Goal: Information Seeking & Learning: Find specific fact

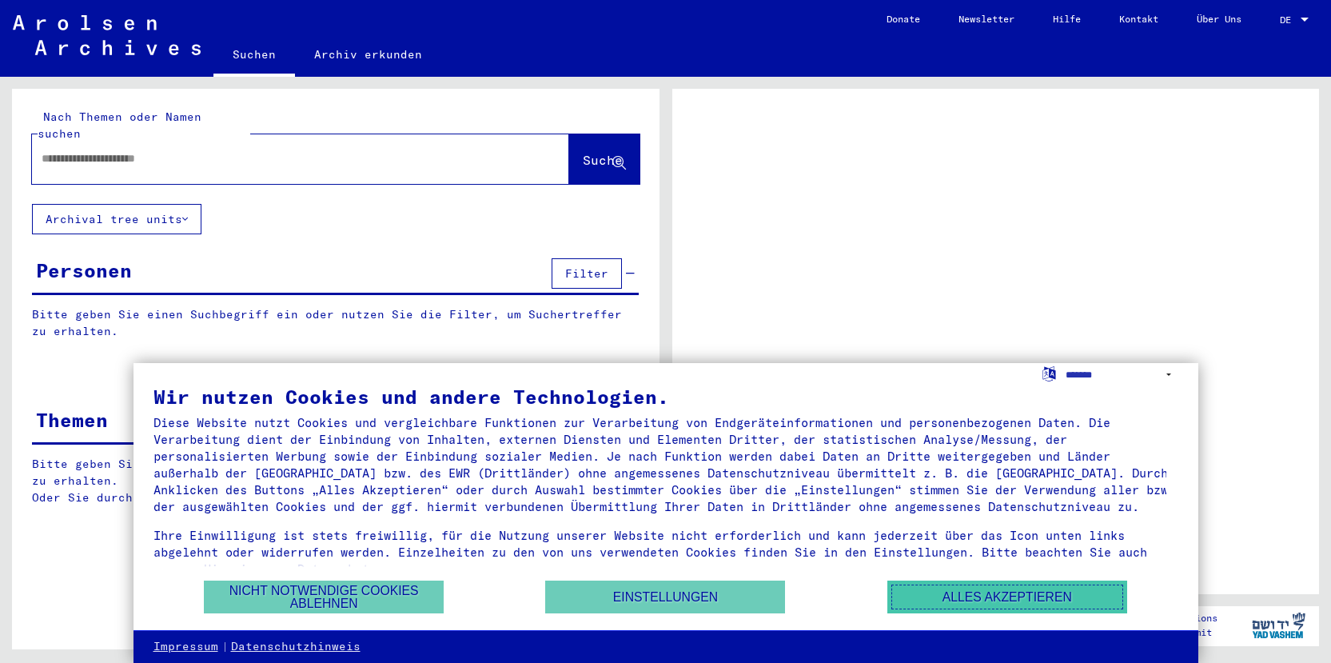
click at [1014, 593] on button "Alles akzeptieren" at bounding box center [1008, 597] width 240 height 33
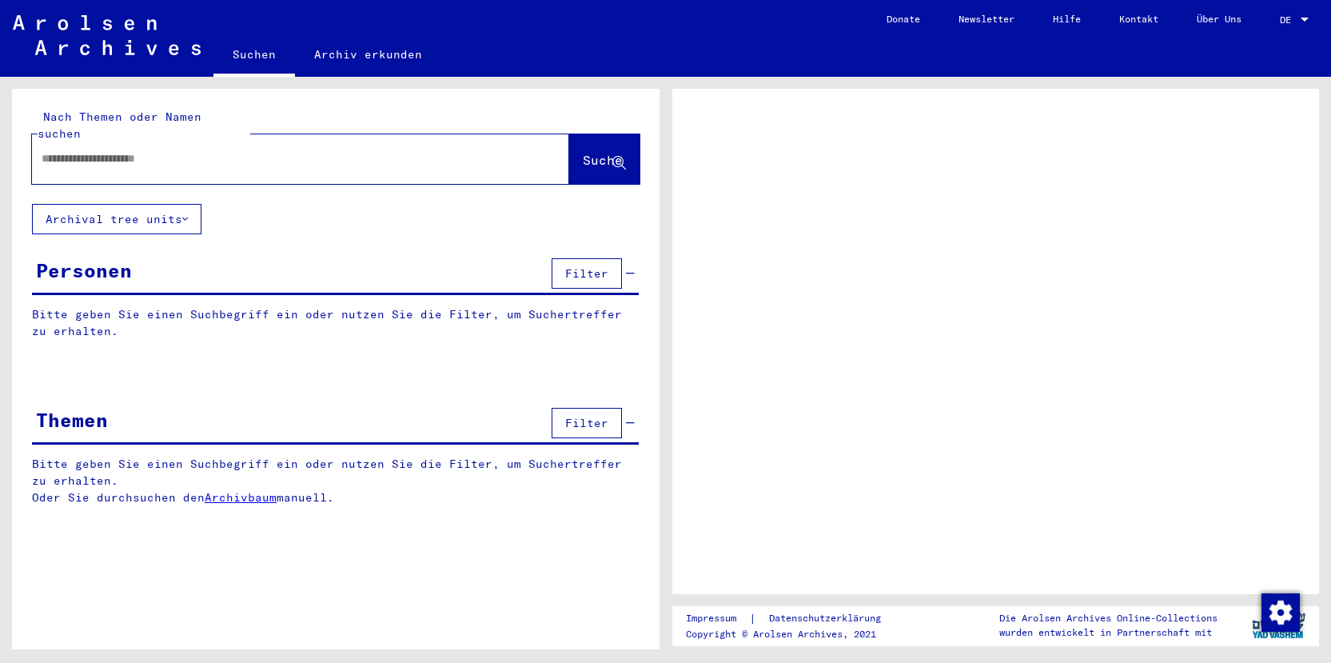
click at [1297, 24] on span "DE" at bounding box center [1289, 19] width 18 height 11
drag, startPoint x: 1295, startPoint y: 28, endPoint x: 1299, endPoint y: 20, distance: 8.6
click at [1296, 26] on div "DE DE" at bounding box center [1296, 15] width 32 height 27
click at [1287, 13] on div "DE DE" at bounding box center [1296, 15] width 32 height 27
click at [1307, 21] on div at bounding box center [1305, 20] width 8 height 4
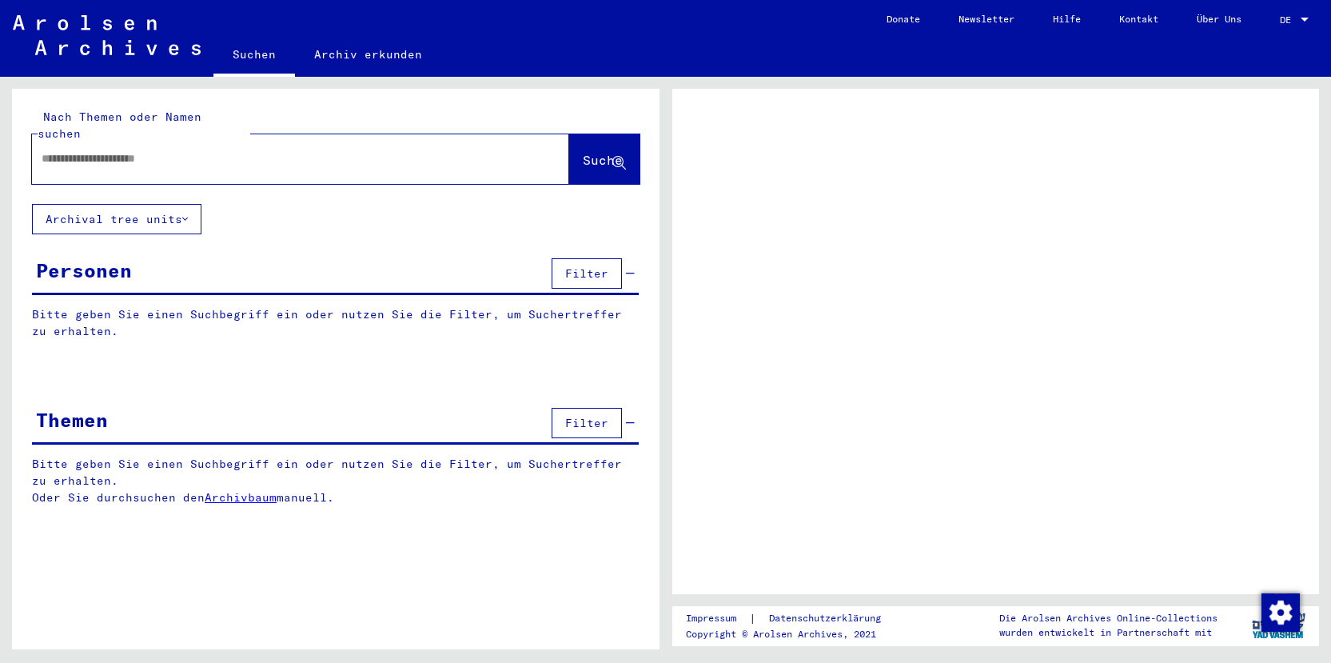
click at [1307, 22] on div at bounding box center [1305, 19] width 14 height 11
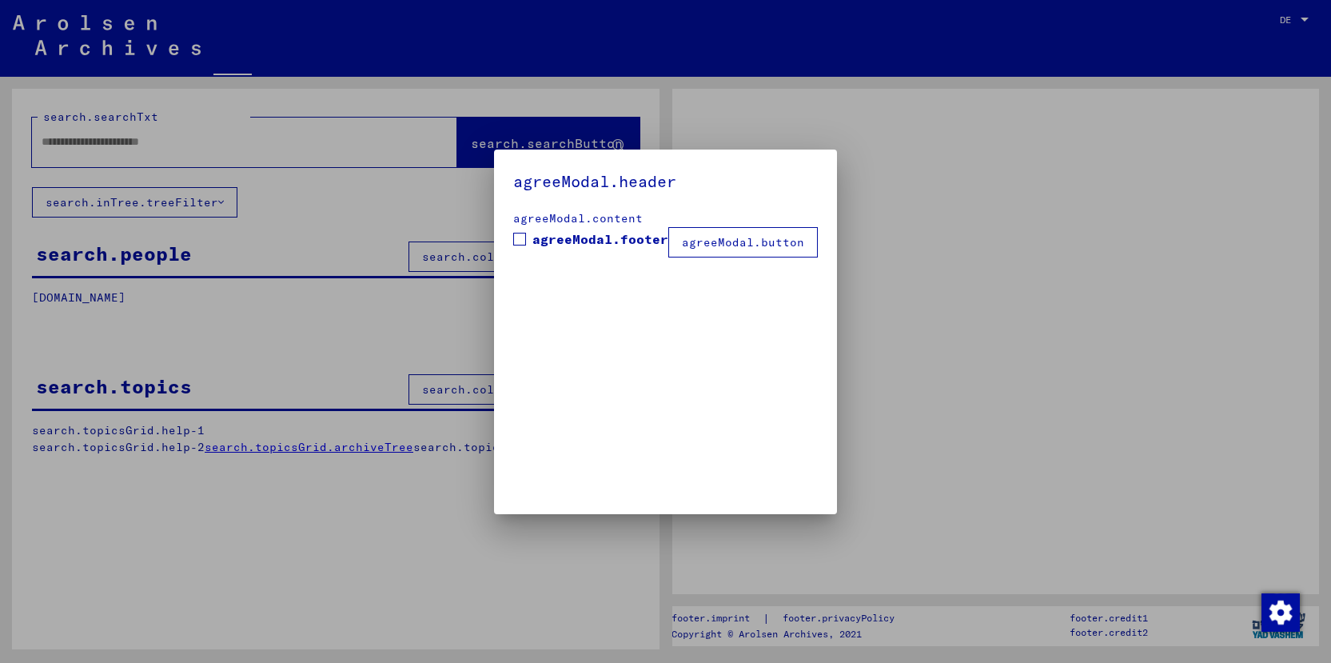
click at [1290, 23] on div at bounding box center [665, 331] width 1331 height 663
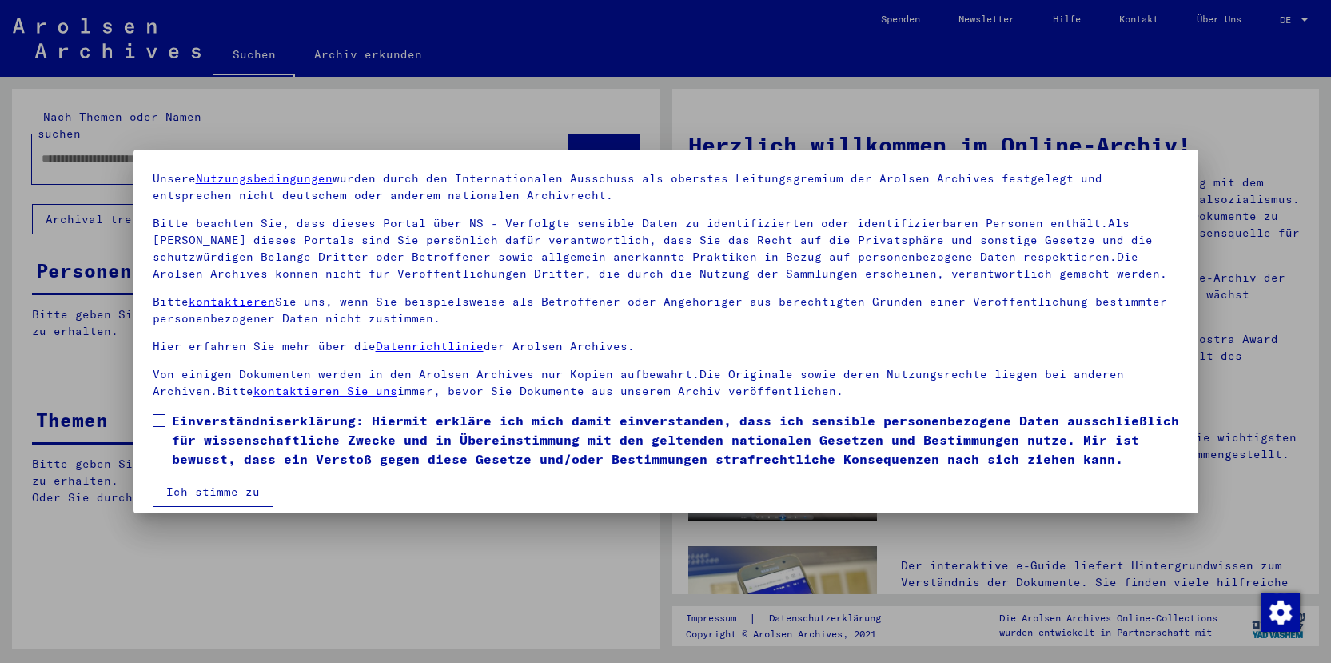
scroll to position [82, 0]
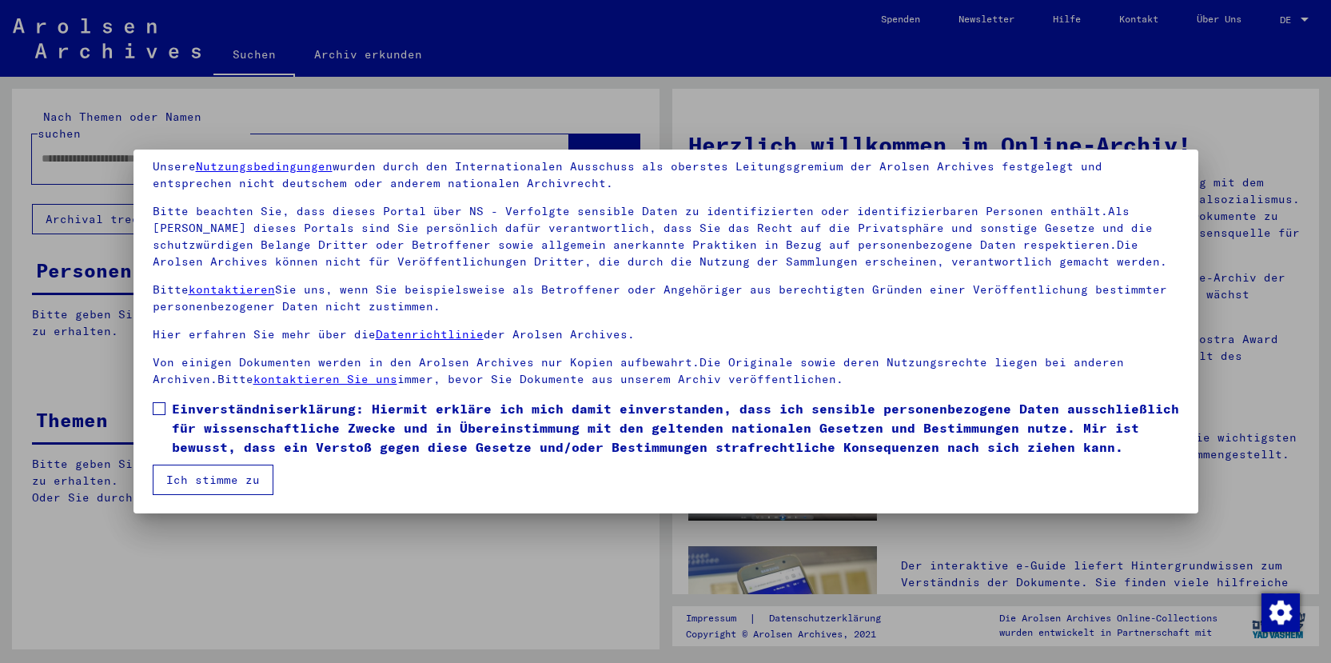
click at [254, 399] on span "Einverständniserklärung: Hiermit erkläre ich mich damit einverstanden, dass ich…" at bounding box center [676, 428] width 1008 height 58
click at [230, 479] on button "Ich stimme zu" at bounding box center [213, 480] width 121 height 30
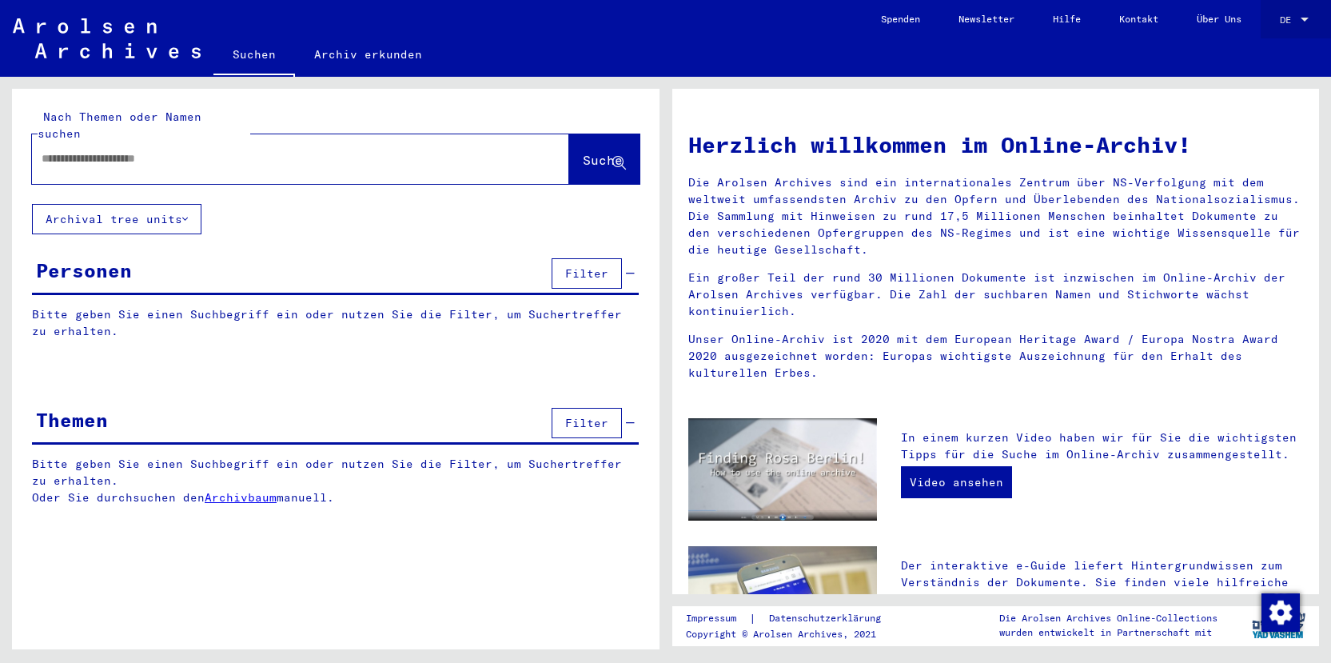
click at [1287, 25] on div "DE DE" at bounding box center [1296, 15] width 32 height 27
click at [1267, 51] on span "Deutsch" at bounding box center [1264, 57] width 39 height 12
click at [1287, 17] on mat-select-trigger "DE" at bounding box center [1285, 20] width 11 height 12
click at [1272, 42] on span "English" at bounding box center [1277, 28] width 65 height 29
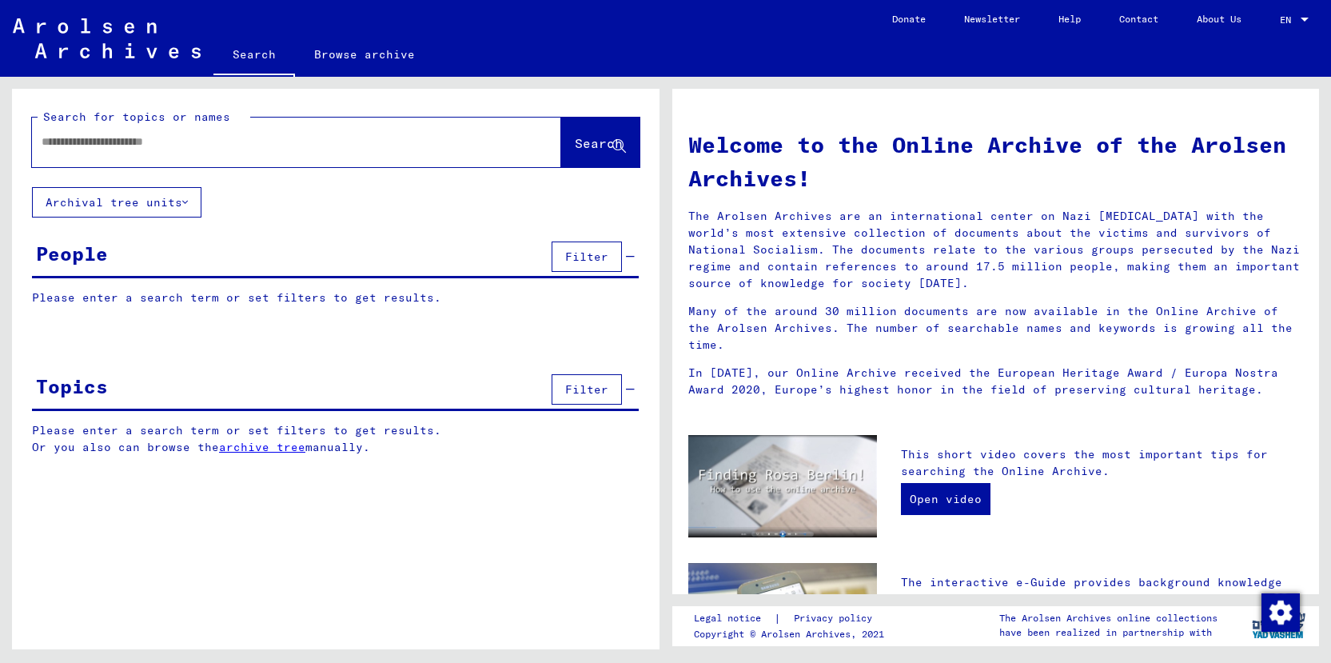
click at [216, 151] on div at bounding box center [272, 142] width 481 height 36
click at [221, 151] on div at bounding box center [272, 142] width 481 height 36
click at [231, 149] on div at bounding box center [272, 142] width 481 height 36
click at [190, 145] on input "text" at bounding box center [278, 142] width 472 height 17
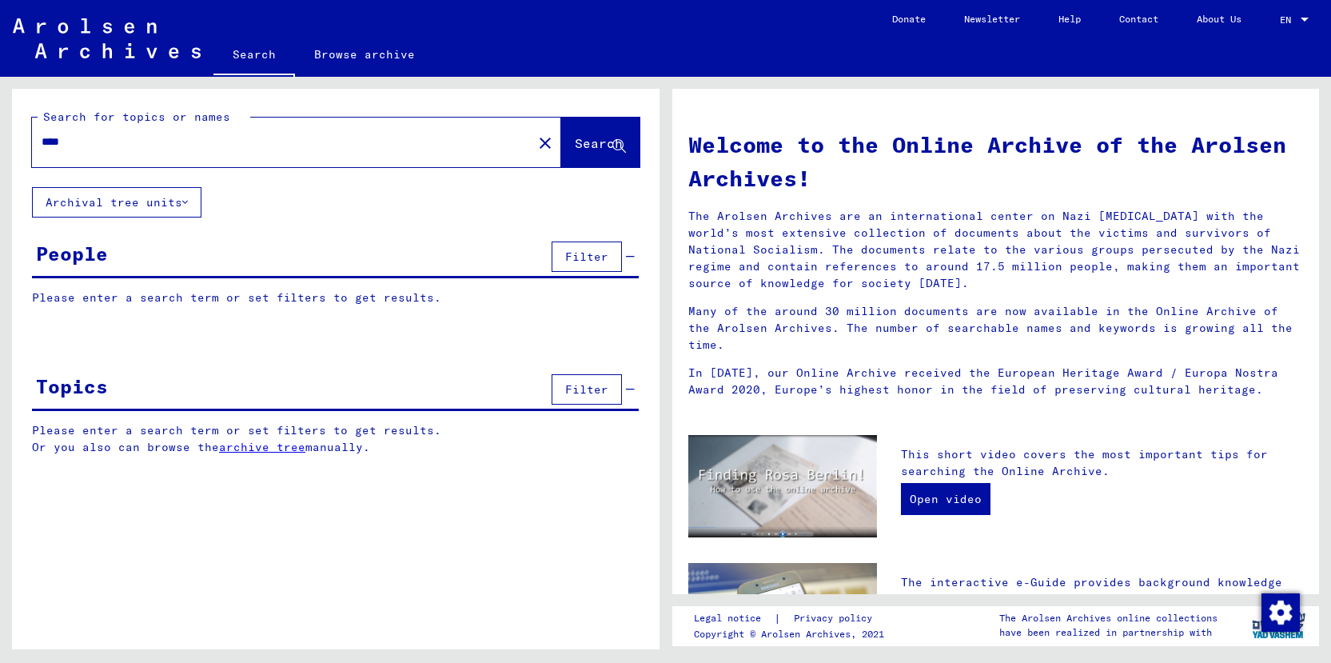
type input "****"
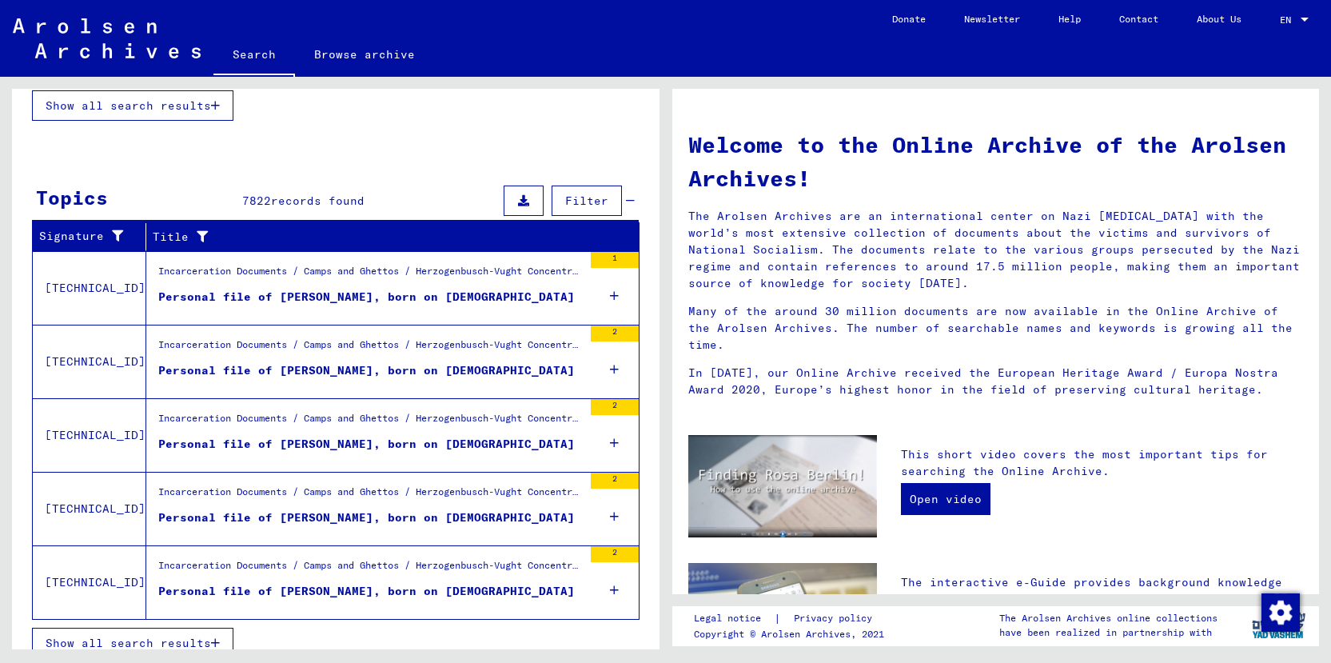
scroll to position [455, 0]
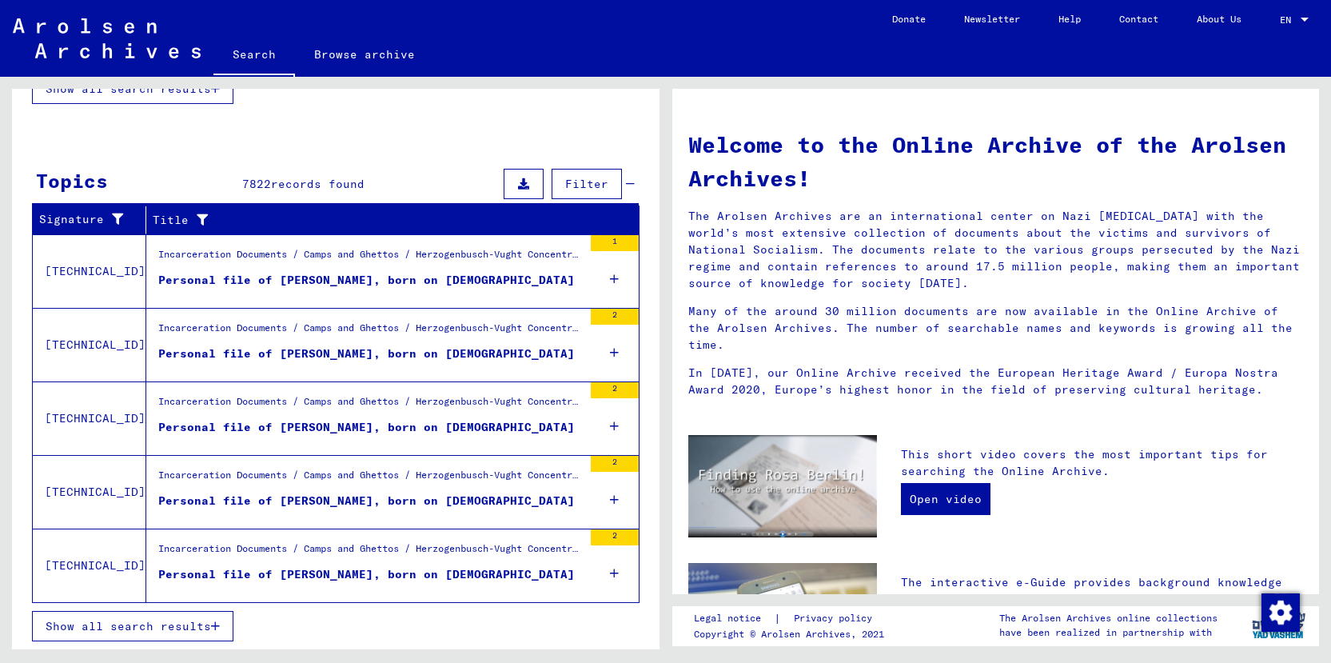
click at [190, 623] on span "Show all search results" at bounding box center [129, 626] width 166 height 14
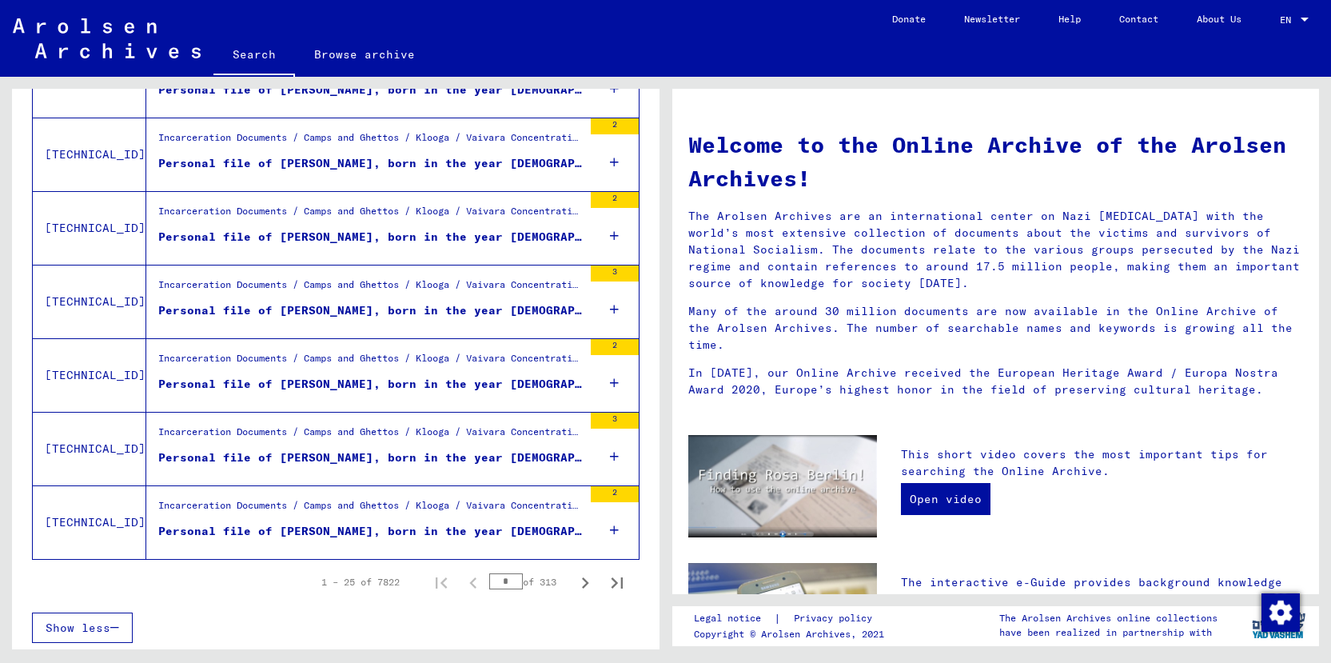
scroll to position [1683, 0]
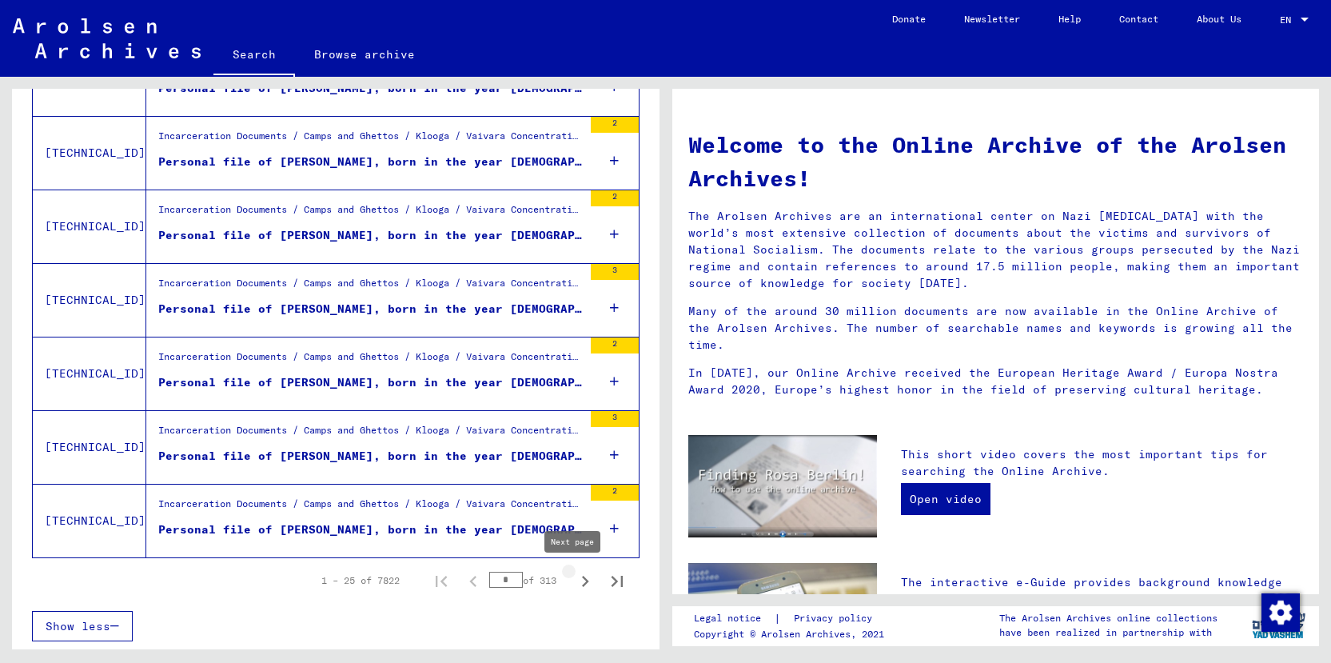
click at [574, 582] on icon "Next page" at bounding box center [585, 581] width 22 height 22
type input "*"
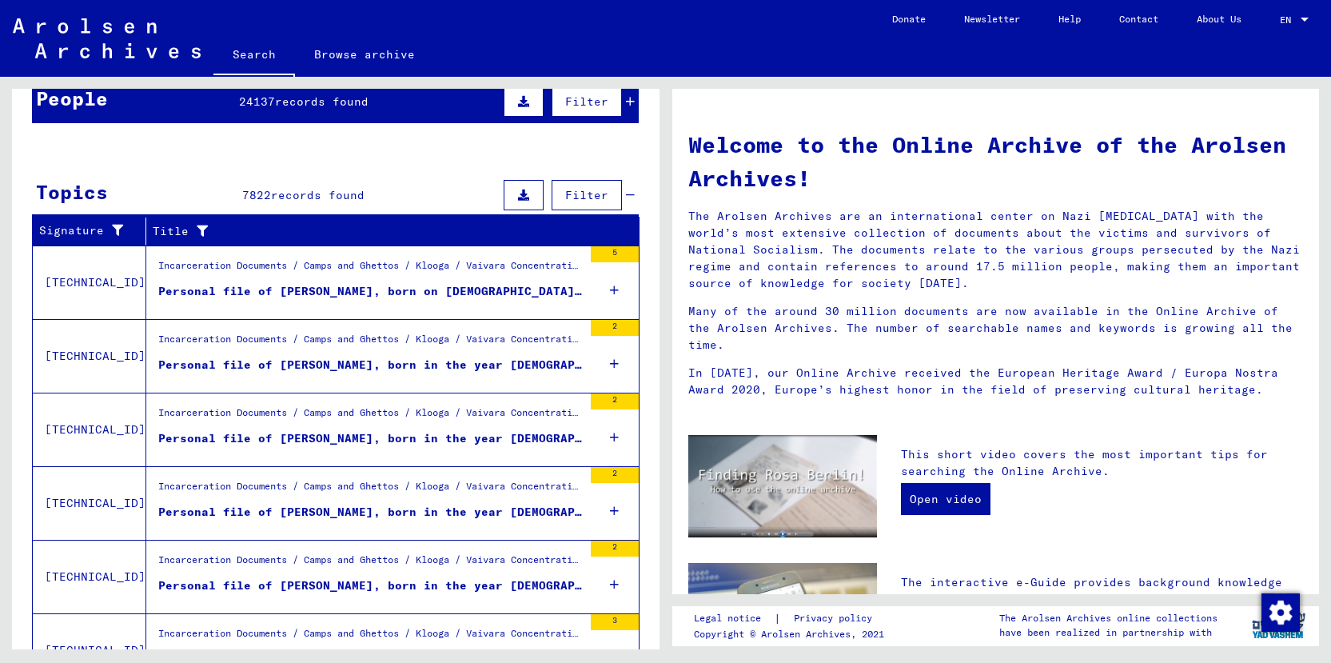
scroll to position [0, 0]
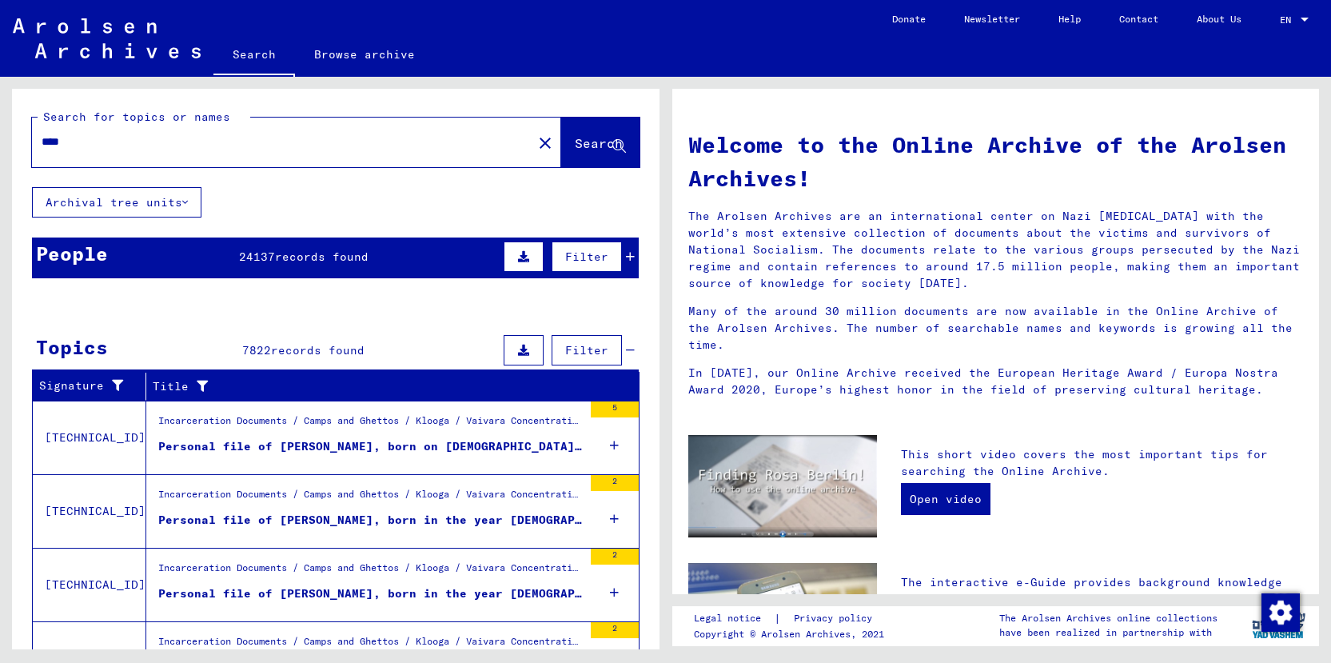
click at [169, 123] on mat-label "Search for topics or names" at bounding box center [136, 117] width 187 height 14
click at [170, 135] on input "****" at bounding box center [278, 142] width 472 height 17
type input "**********"
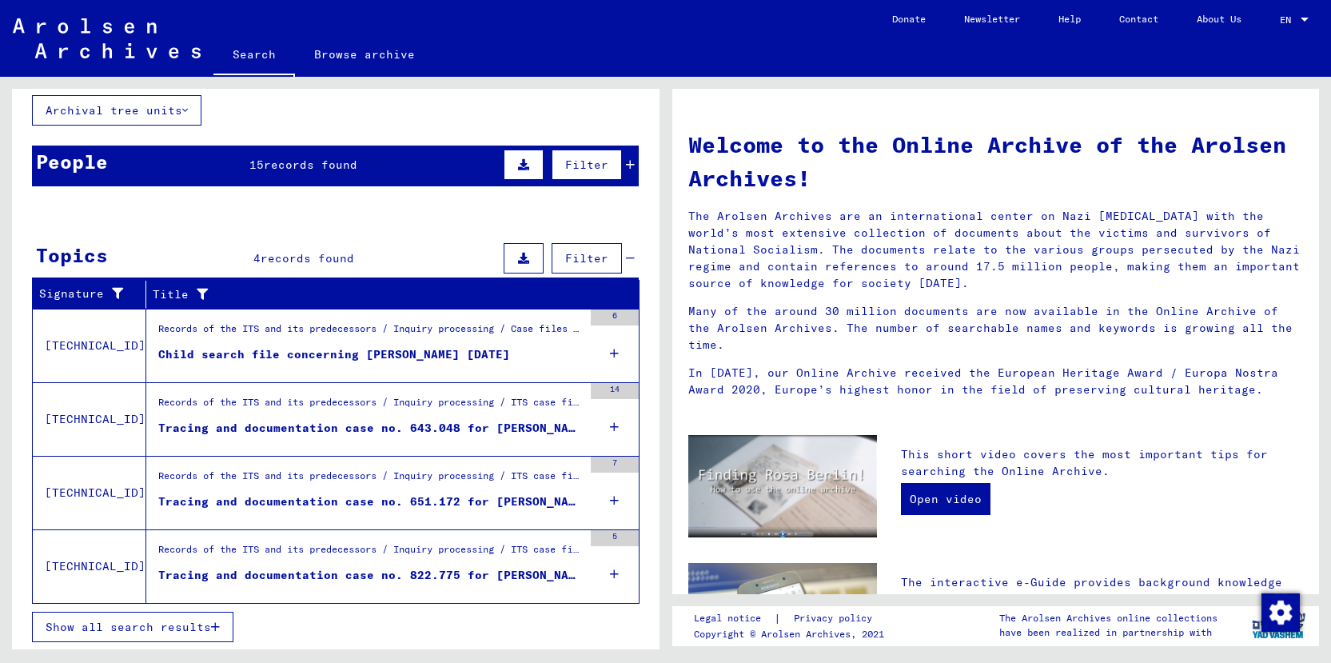
scroll to position [93, 0]
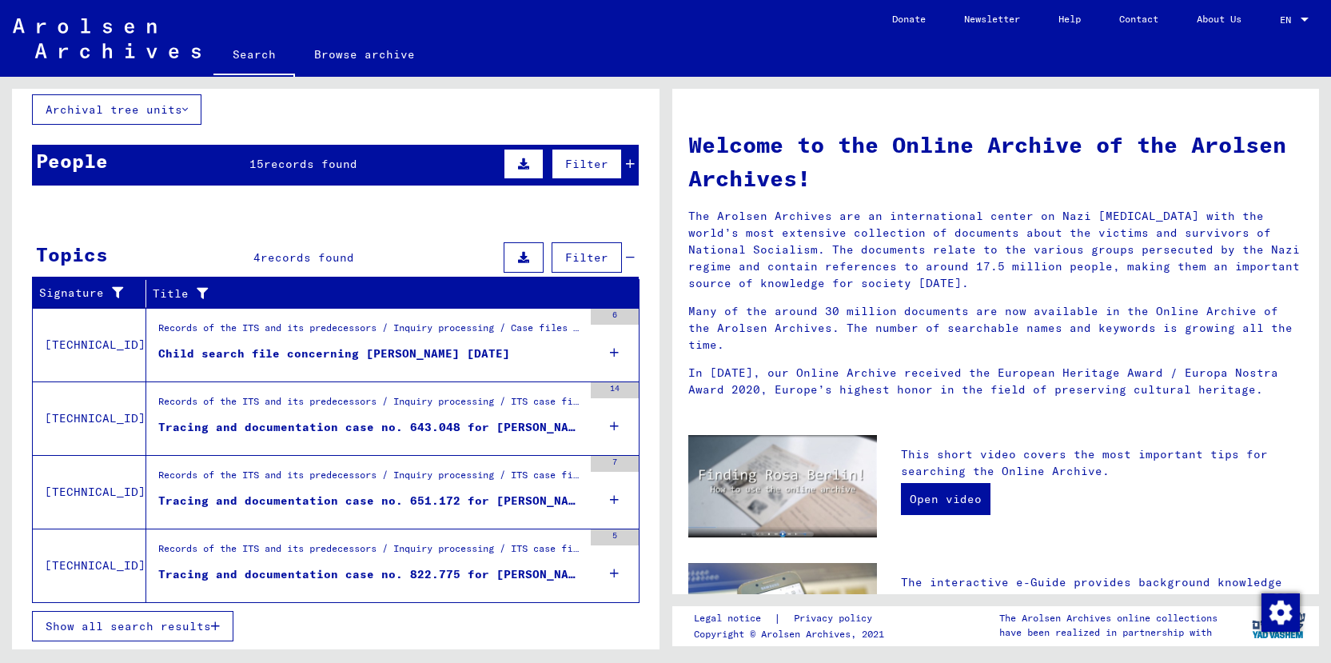
click at [301, 170] on div "15 records found" at bounding box center [303, 164] width 108 height 17
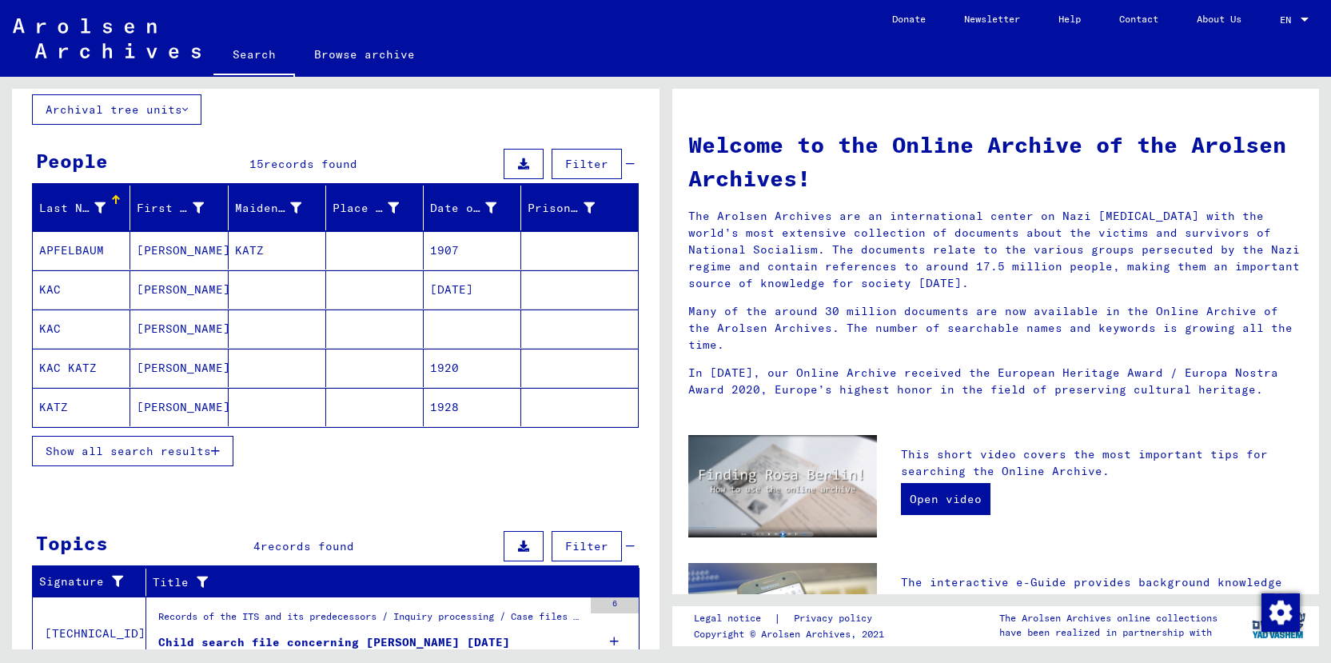
click at [164, 453] on span "Show all search results" at bounding box center [129, 451] width 166 height 14
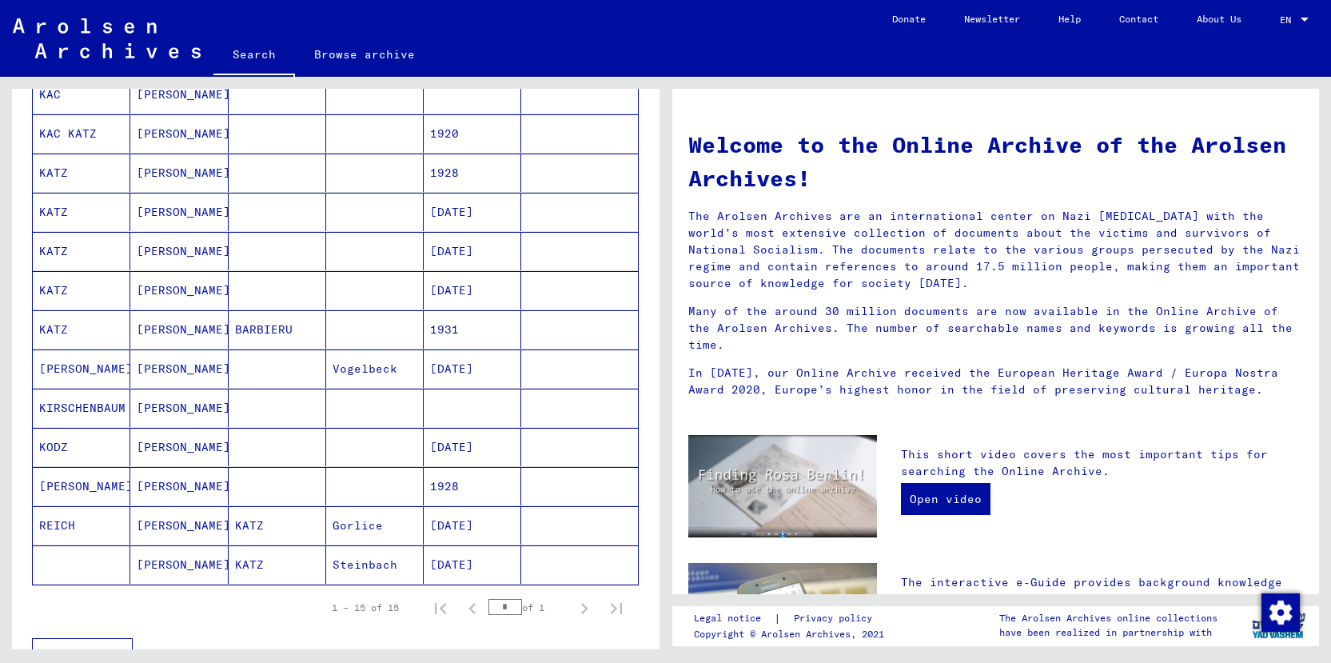
scroll to position [453, 0]
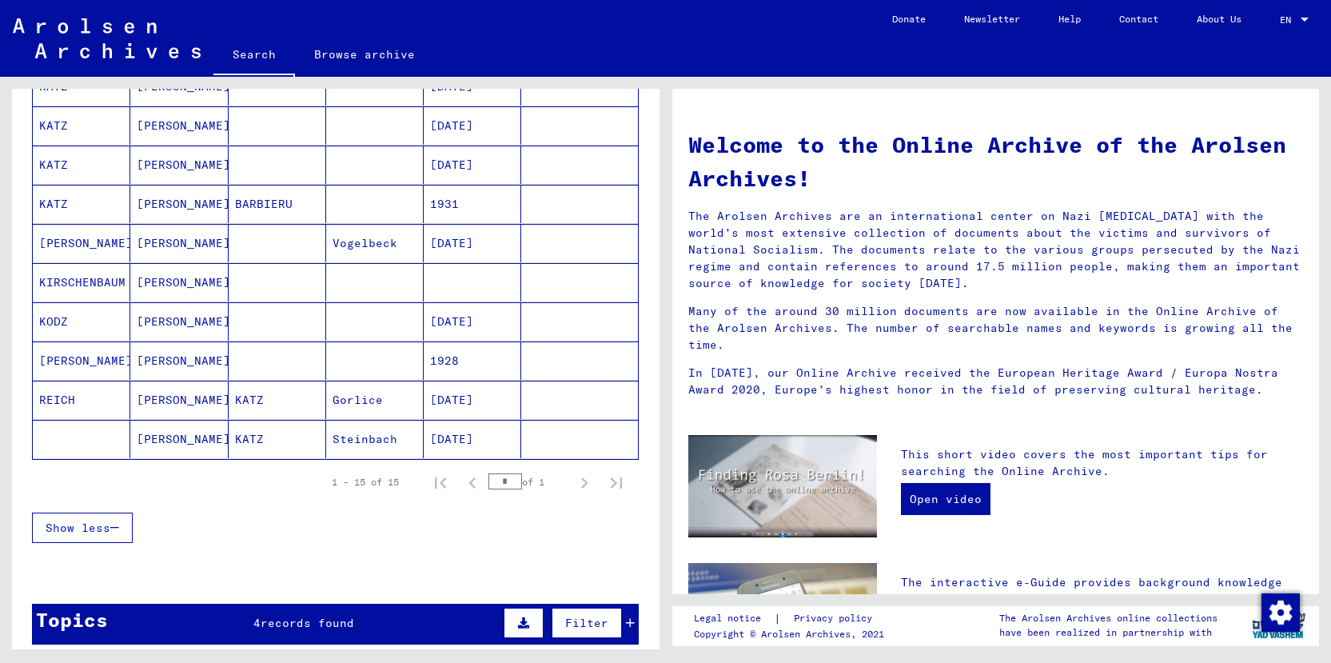
click at [239, 451] on mat-cell "KATZ" at bounding box center [278, 439] width 98 height 38
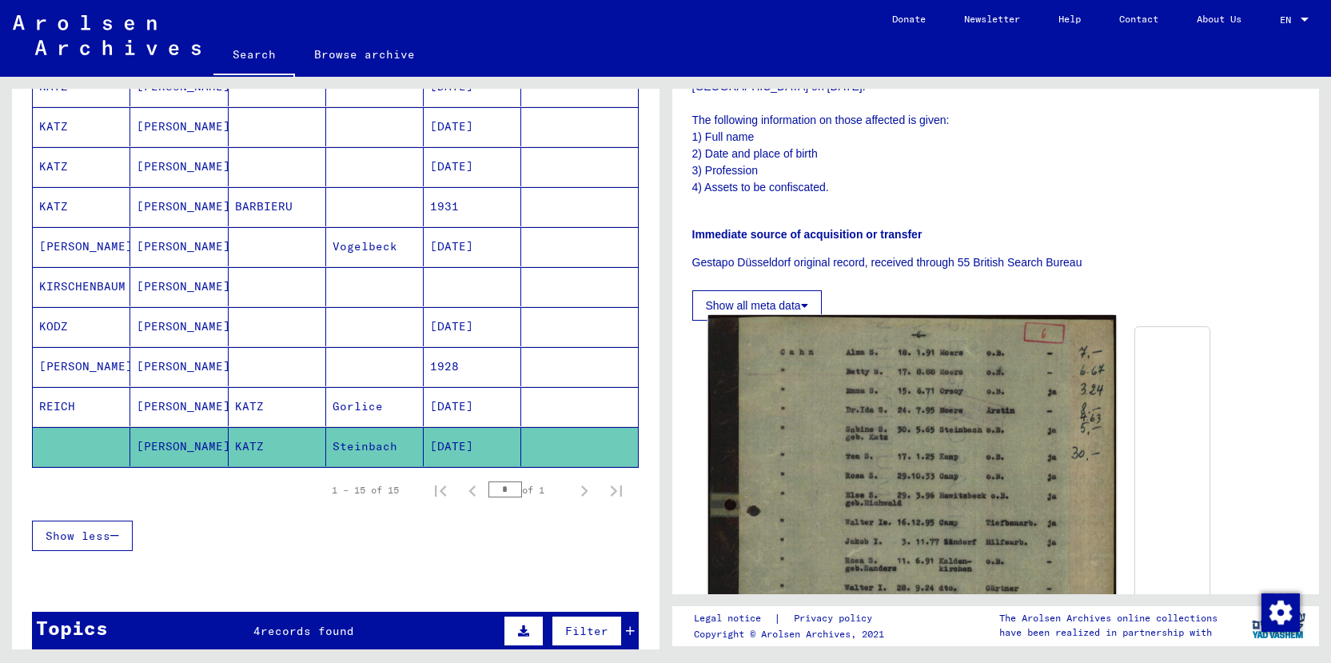
scroll to position [448, 0]
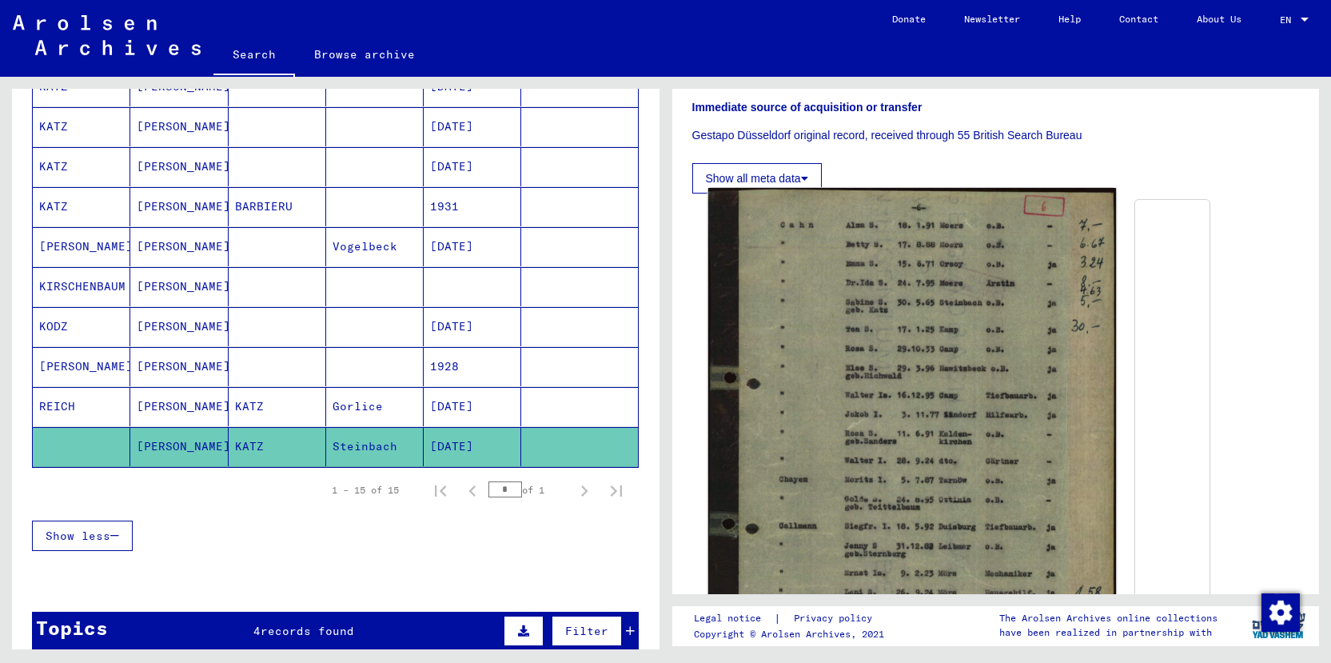
click at [851, 307] on img at bounding box center [912, 434] width 409 height 492
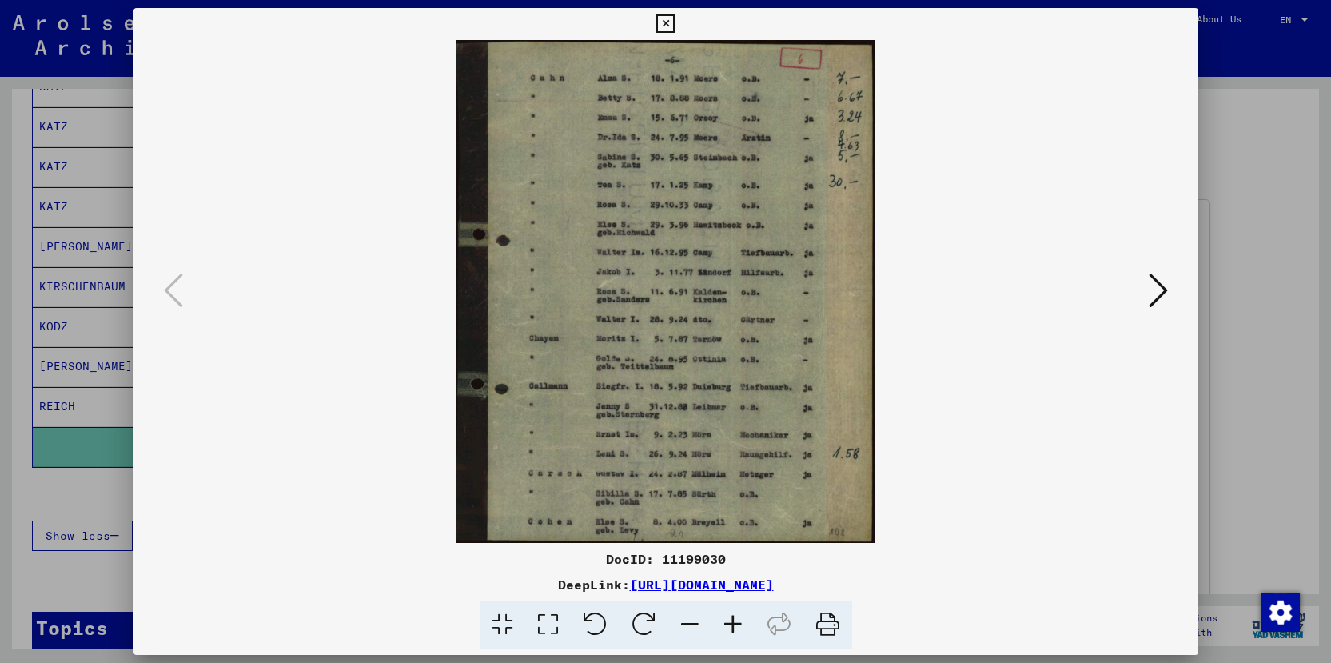
click at [1164, 290] on icon at bounding box center [1158, 290] width 19 height 38
click at [1253, 282] on div at bounding box center [665, 331] width 1331 height 663
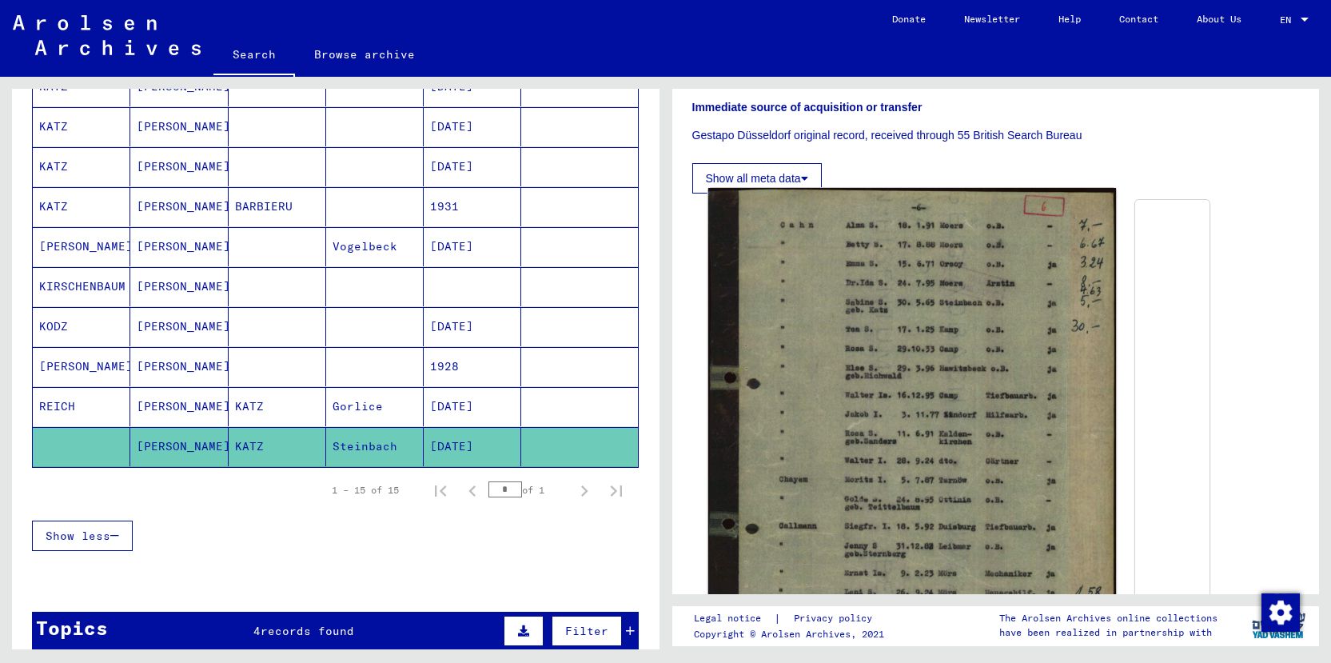
scroll to position [142, 0]
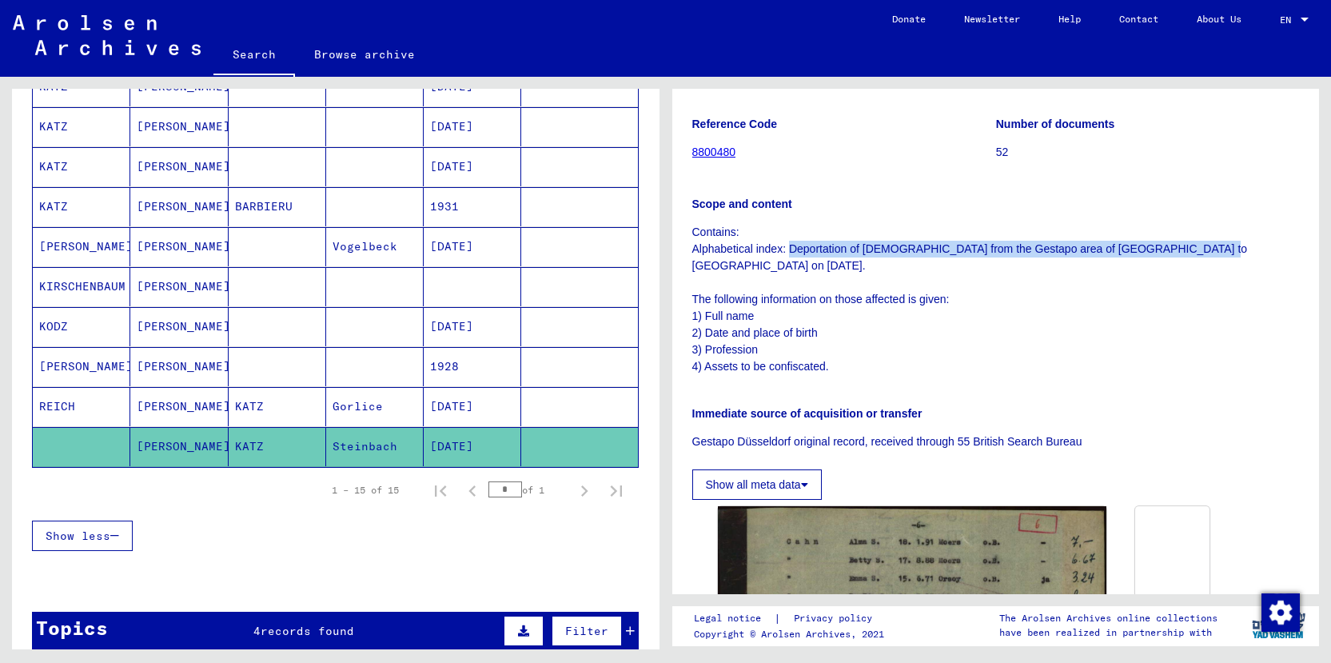
drag, startPoint x: 1215, startPoint y: 245, endPoint x: 791, endPoint y: 242, distance: 424.6
click at [791, 242] on p "Contains: Alphabetical index: Deportation of [DEMOGRAPHIC_DATA] from the Gestap…" at bounding box center [997, 299] width 608 height 151
drag, startPoint x: 792, startPoint y: 246, endPoint x: 1169, endPoint y: 260, distance: 376.9
click at [1168, 261] on p "Contains: Alphabetical index: Deportation of [DEMOGRAPHIC_DATA] from the Gestap…" at bounding box center [997, 299] width 608 height 151
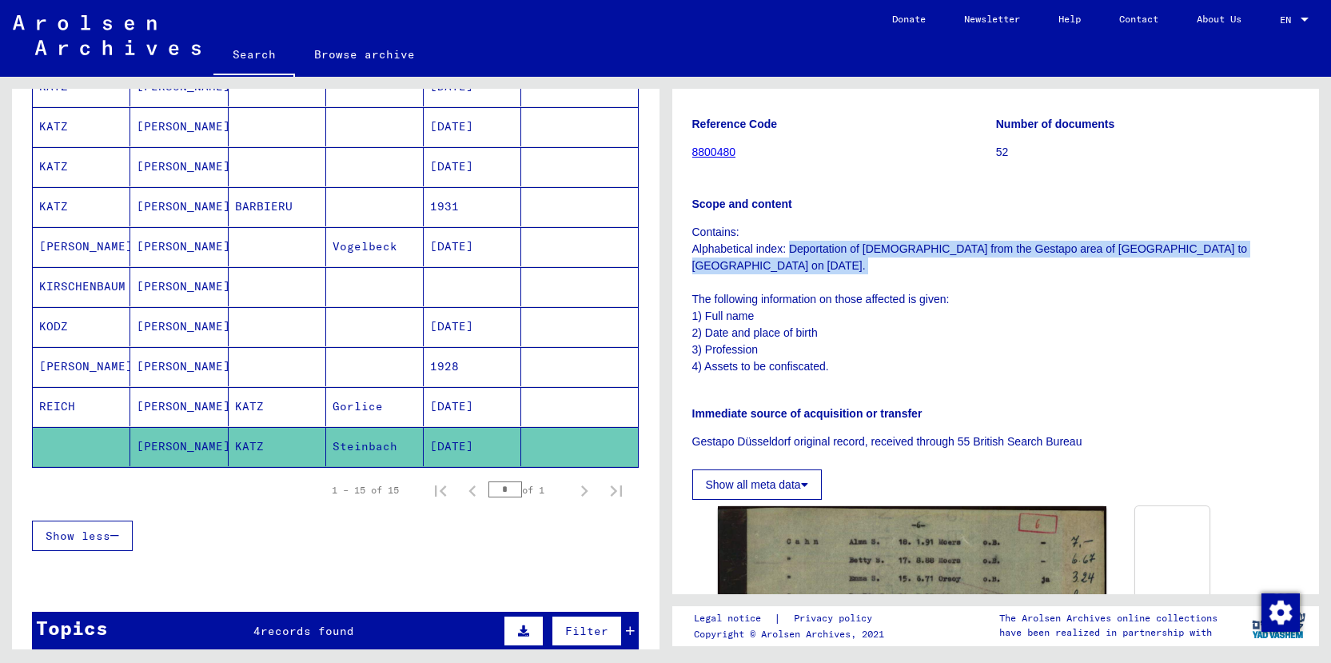
click at [1169, 260] on p "Contains: Alphabetical index: Deportation of [DEMOGRAPHIC_DATA] from the Gestap…" at bounding box center [997, 299] width 608 height 151
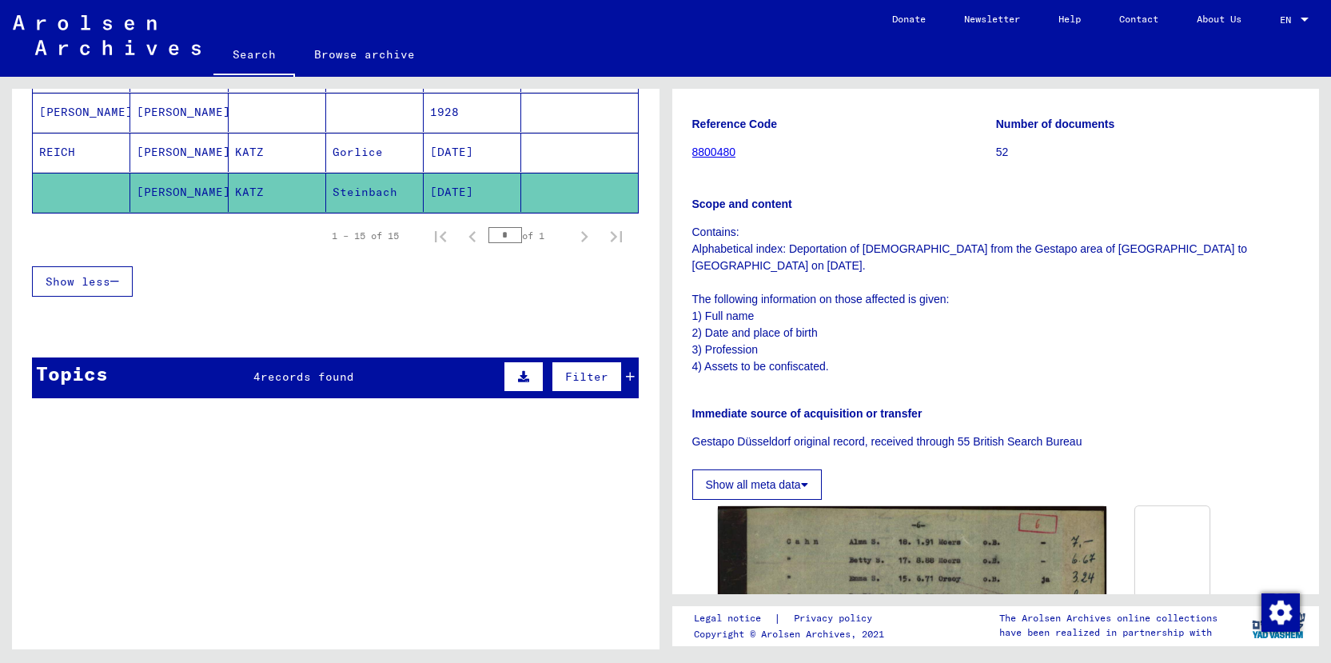
scroll to position [769, 0]
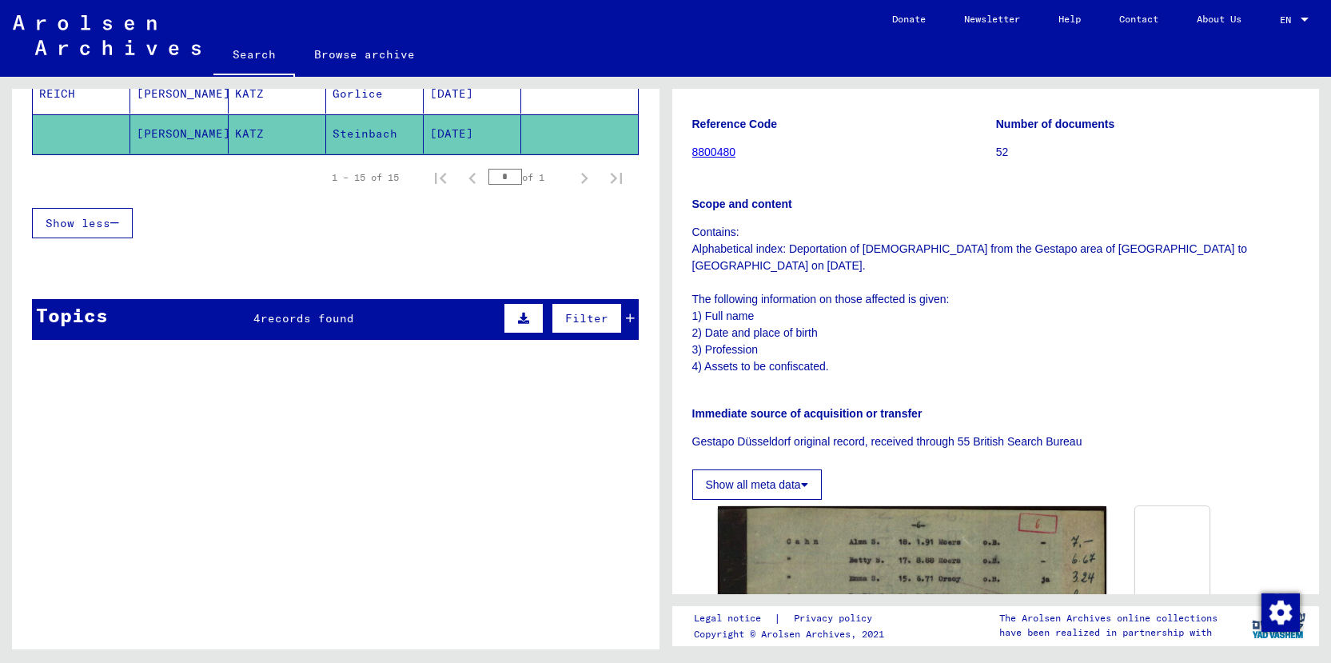
click at [326, 305] on div "Topics 4 records found Filter" at bounding box center [335, 319] width 607 height 41
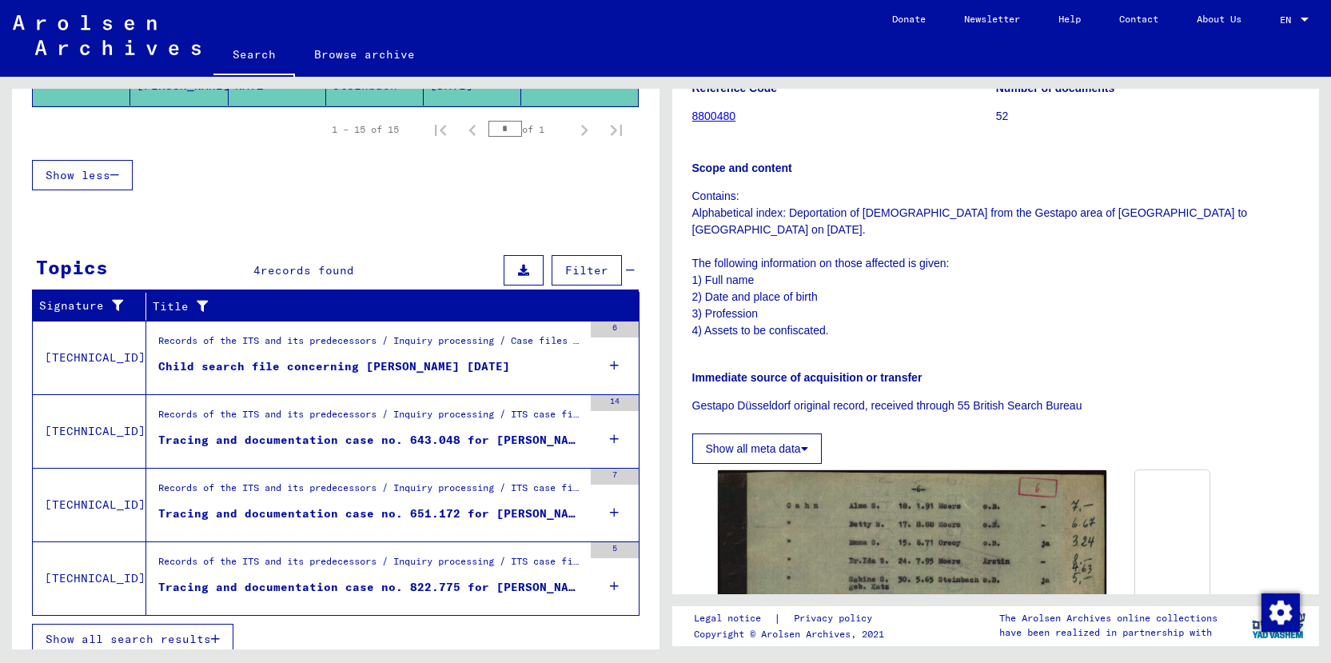
scroll to position [830, 0]
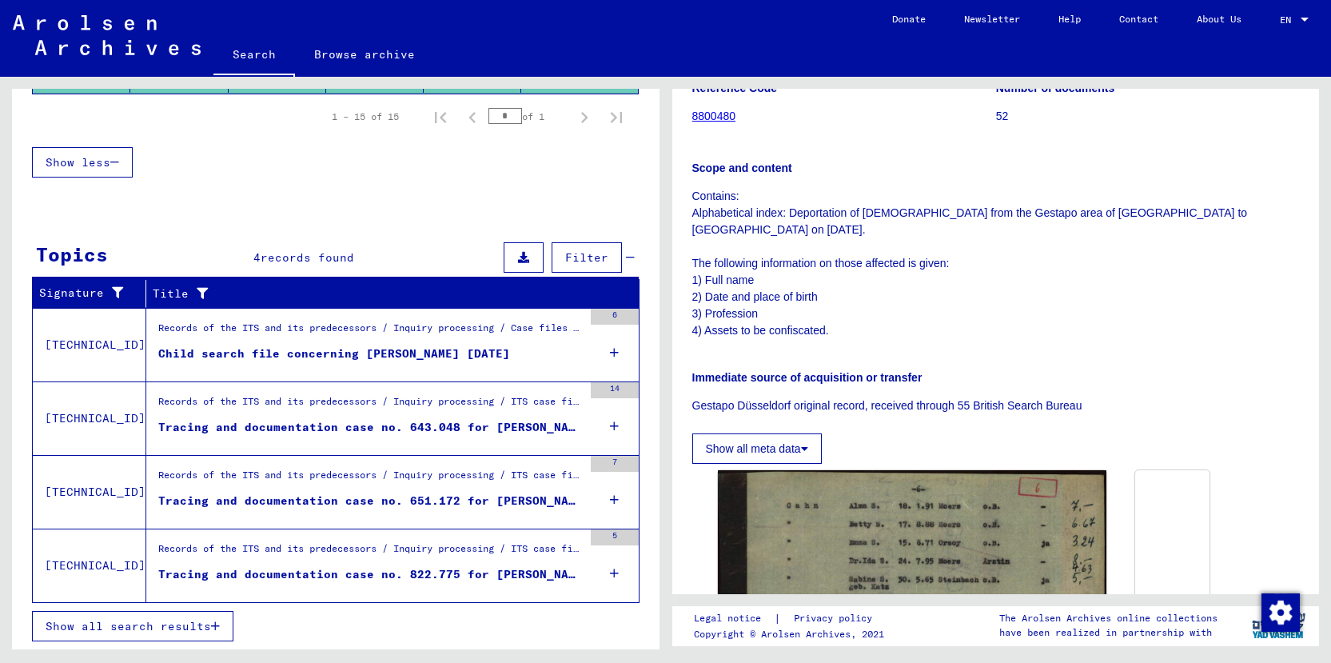
click at [426, 556] on div "Records of the ITS and its predecessors / Inquiry processing / ITS case files a…" at bounding box center [370, 552] width 425 height 22
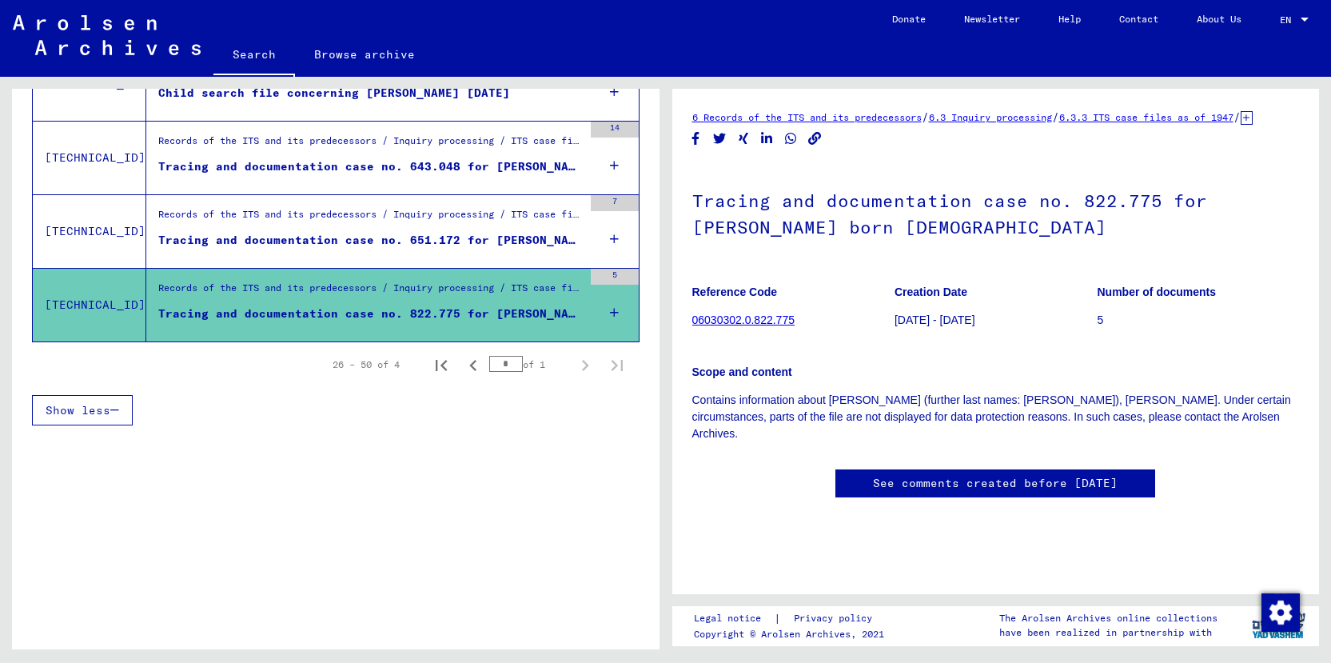
scroll to position [128, 0]
click at [409, 241] on div "Tracing and documentation case no. 651.172 for [PERSON_NAME] born [DEMOGRAPHIC_…" at bounding box center [370, 240] width 425 height 17
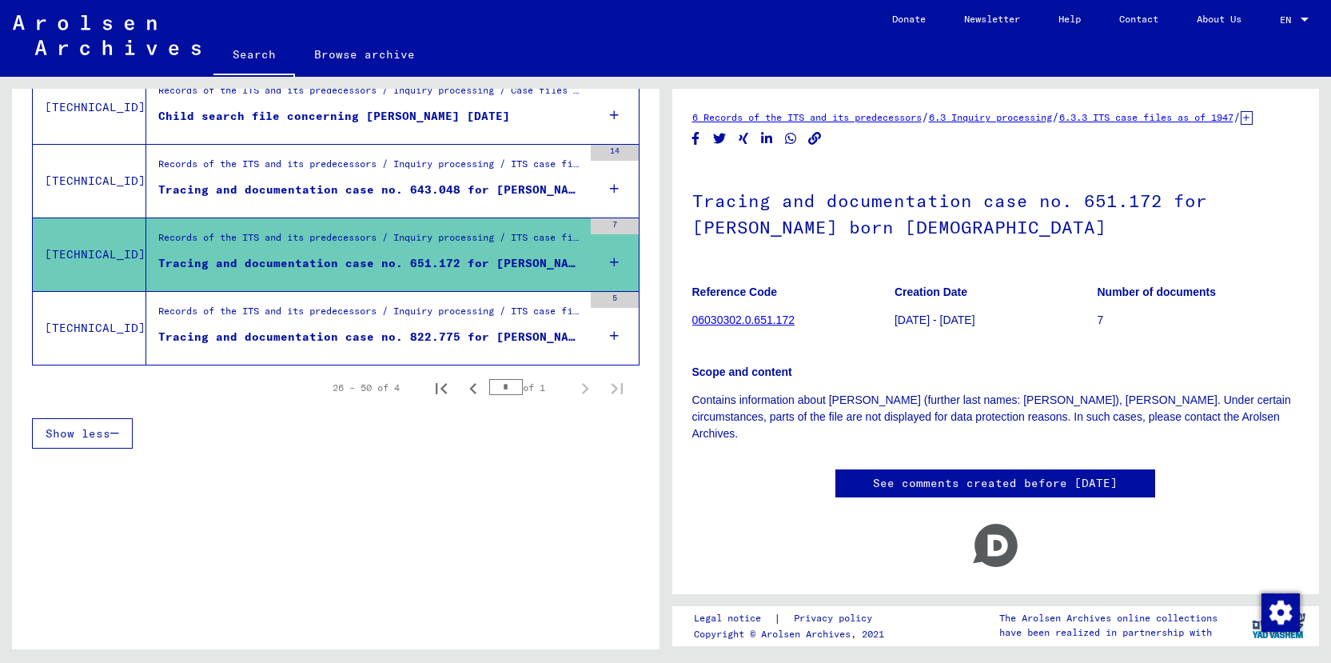
scroll to position [177, 0]
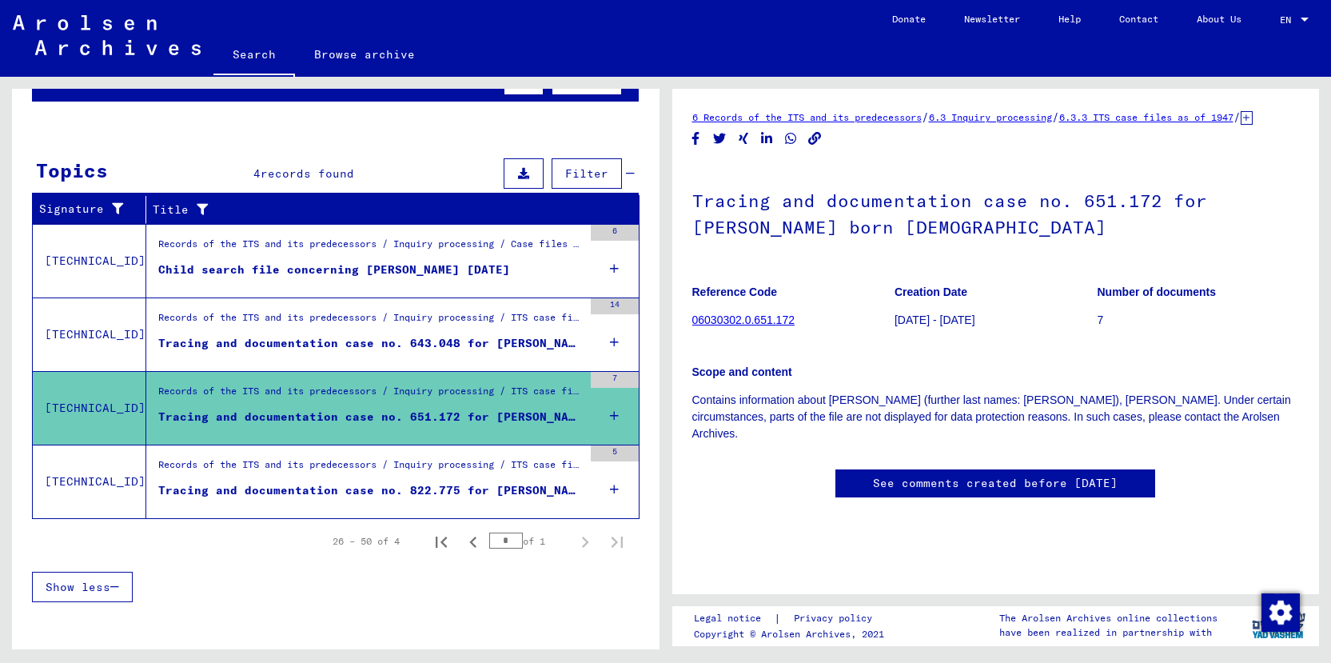
click at [406, 256] on div "Records of the ITS and its predecessors / Inquiry processing / Case files of Ch…" at bounding box center [370, 248] width 425 height 22
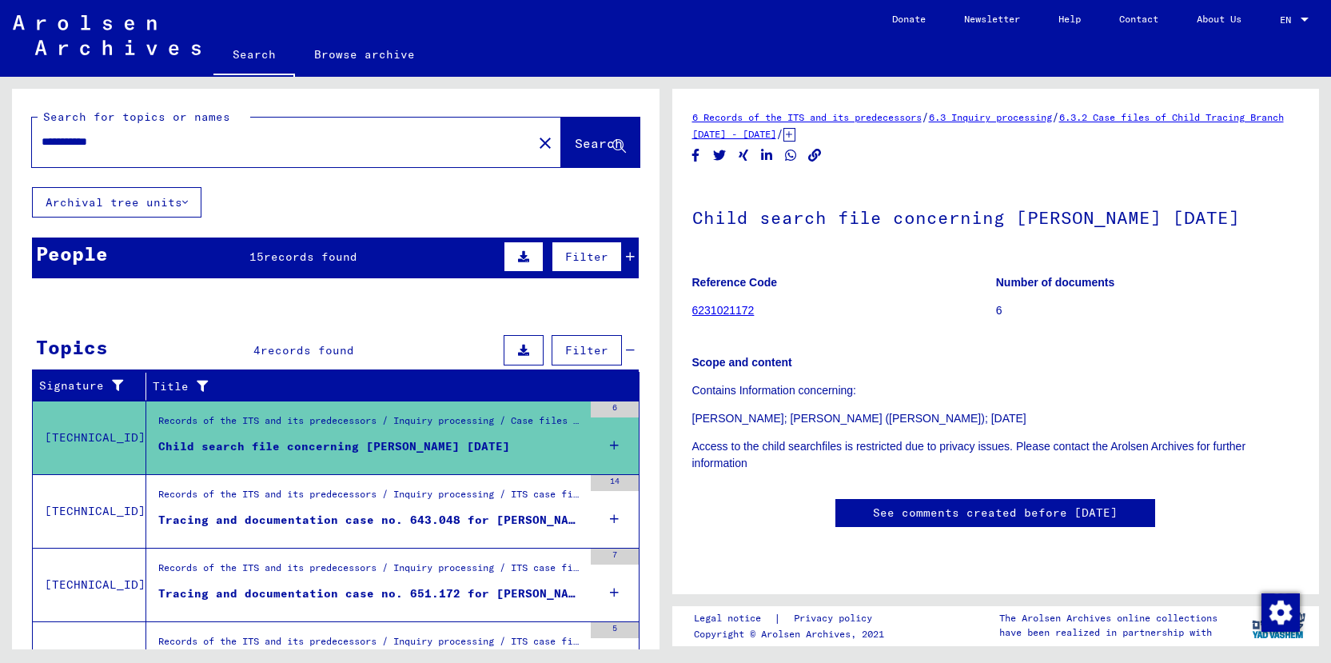
click at [309, 267] on div "People 15 records found Filter" at bounding box center [335, 258] width 607 height 41
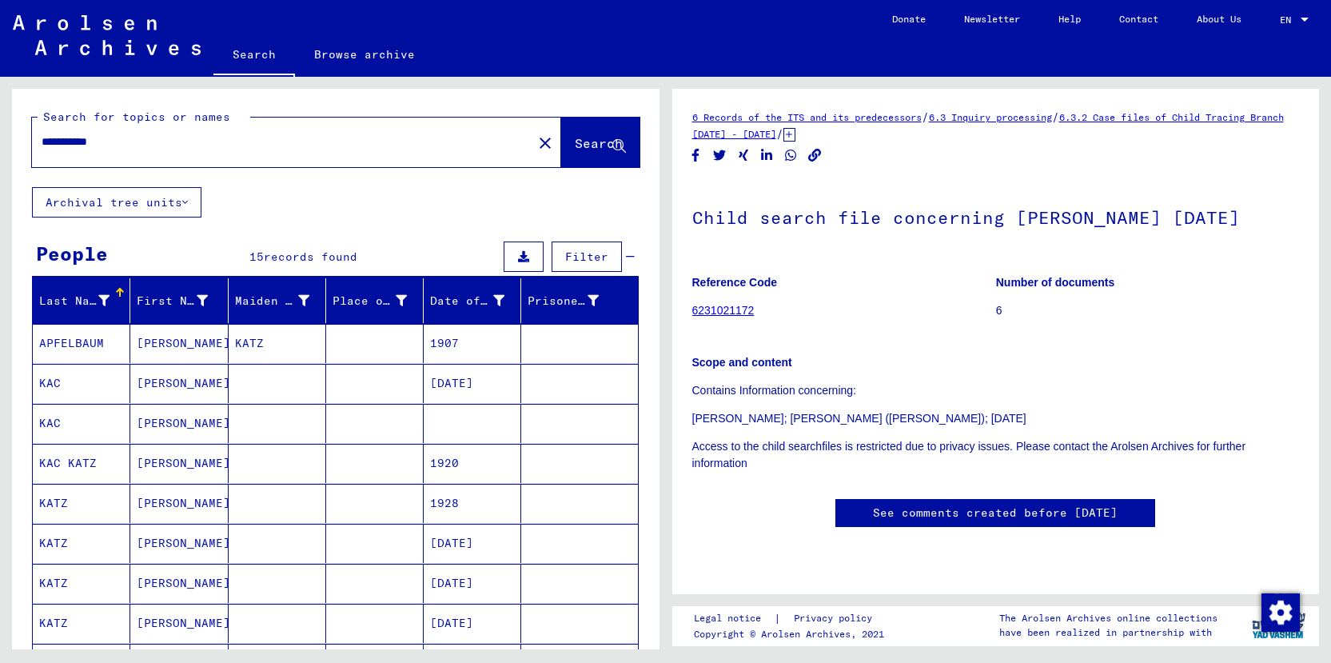
click at [337, 341] on mat-cell at bounding box center [375, 343] width 98 height 39
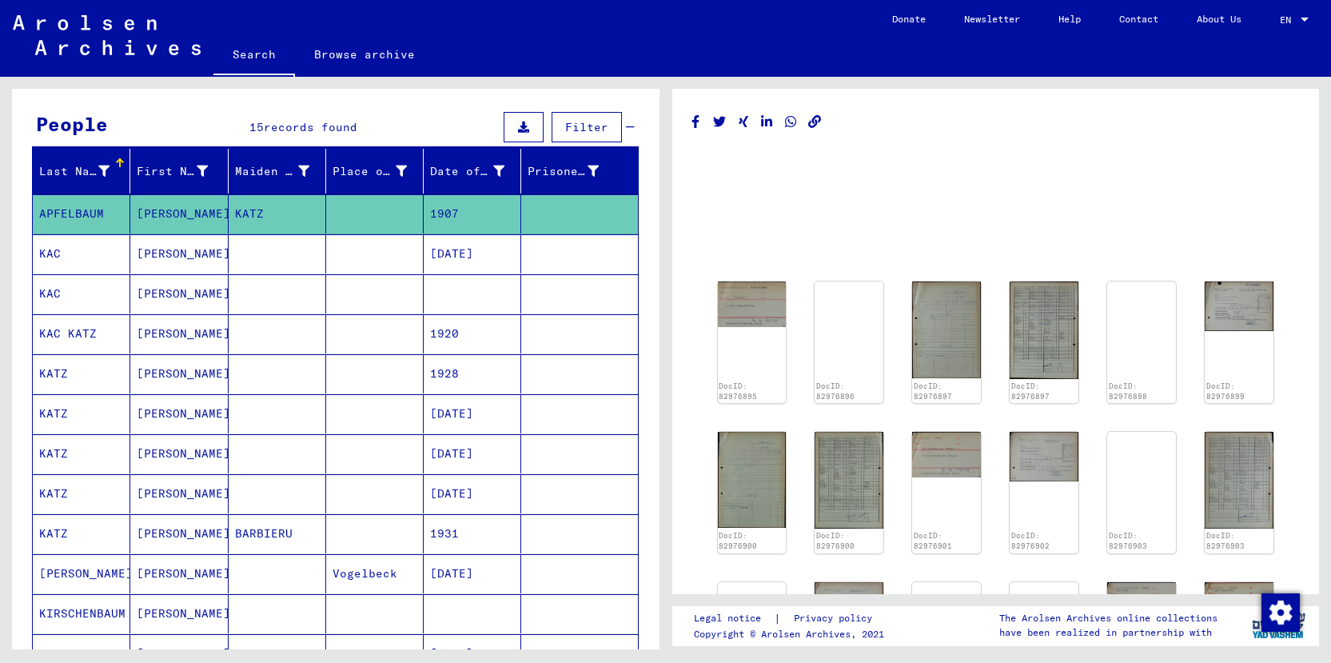
scroll to position [131, 0]
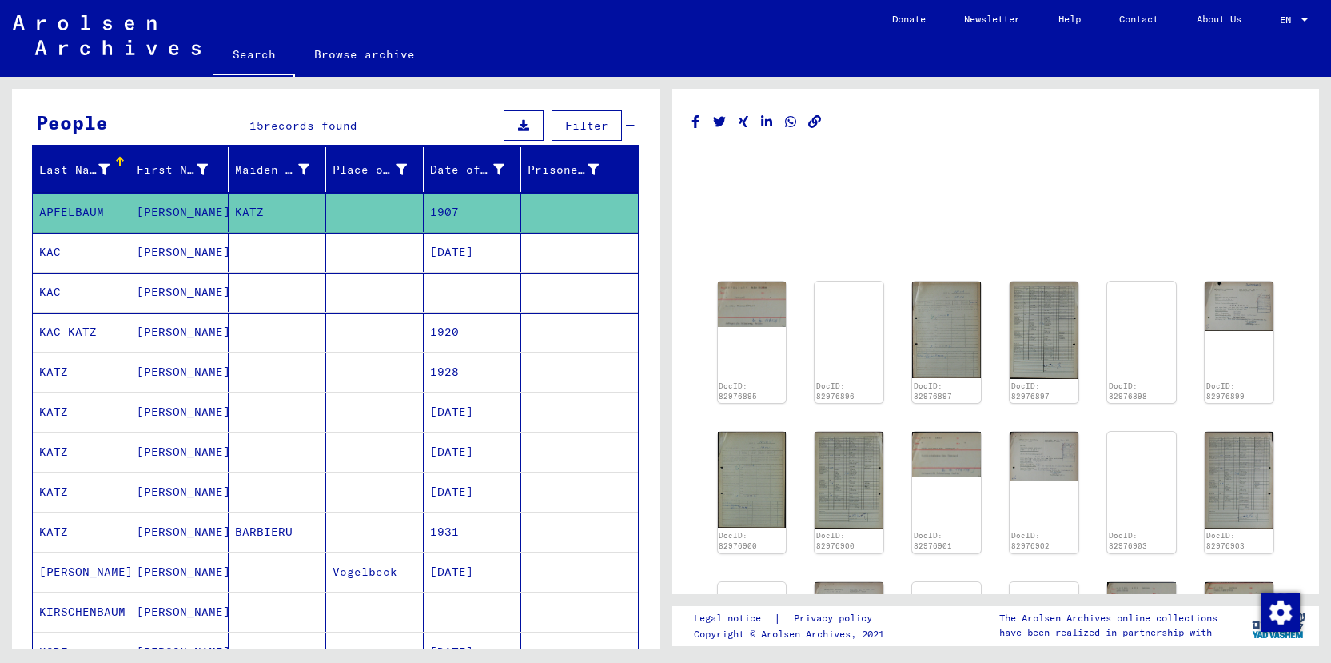
click at [598, 127] on button "Filter" at bounding box center [587, 125] width 70 height 30
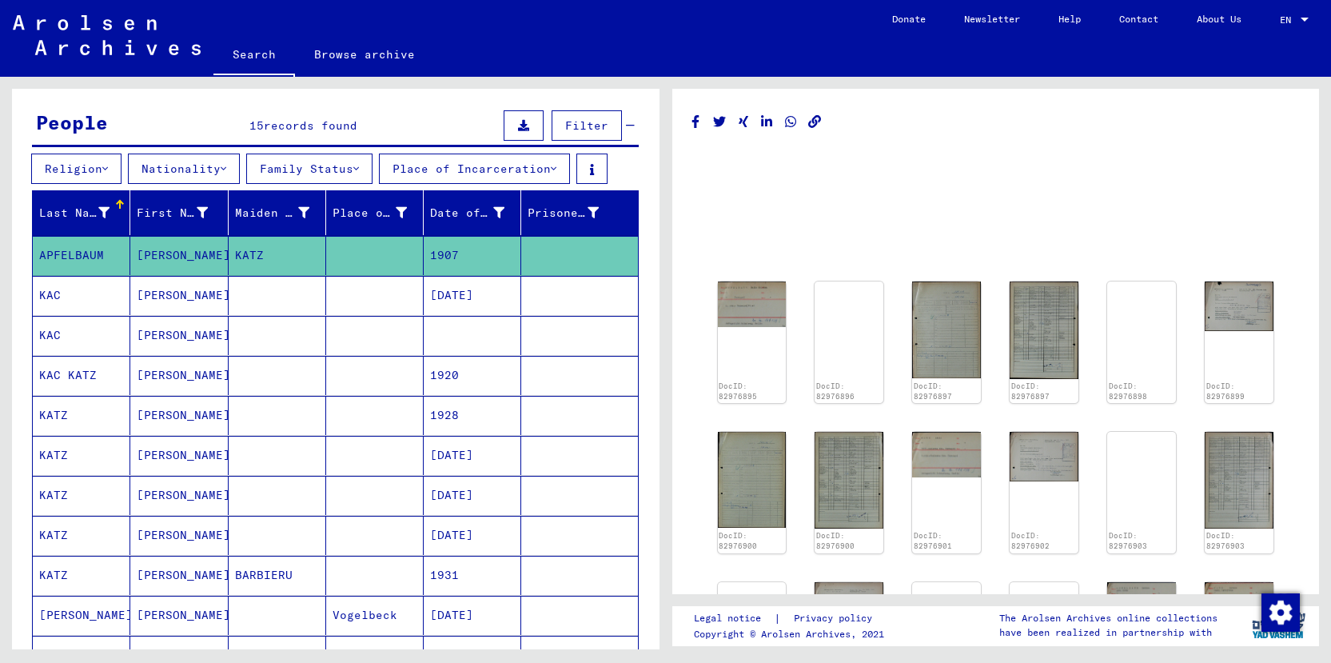
click at [597, 128] on button "Filter" at bounding box center [587, 125] width 70 height 30
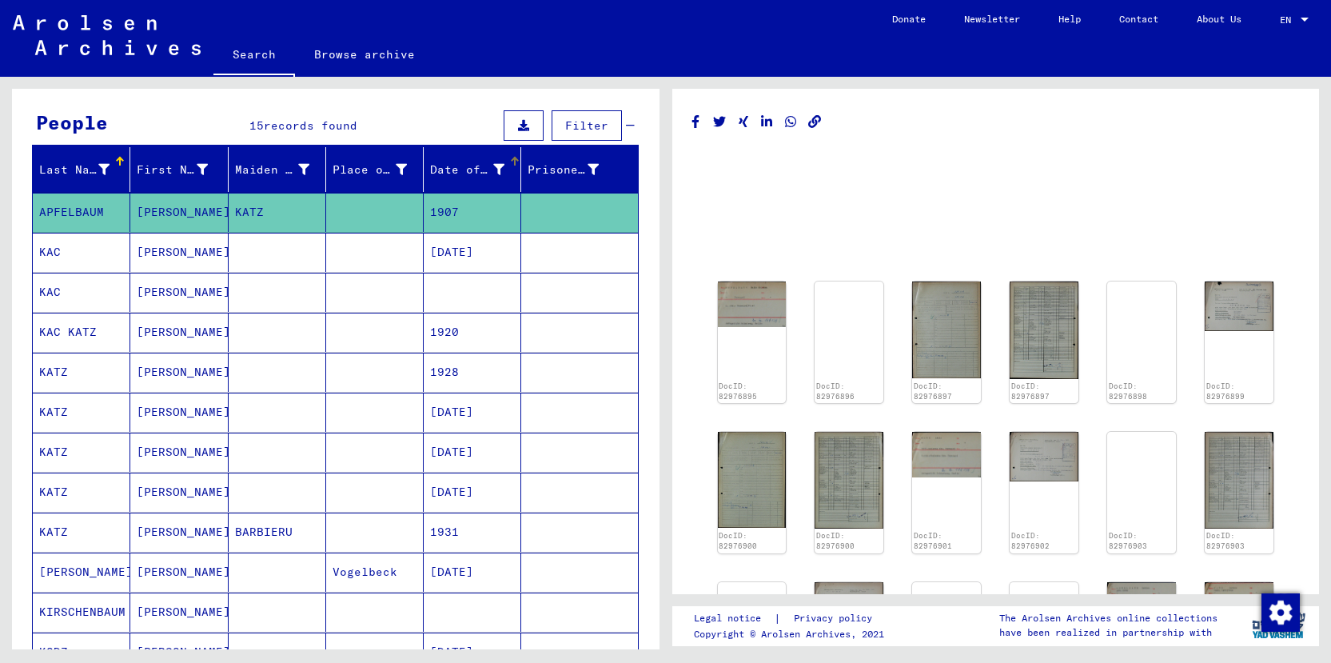
click at [445, 171] on div "Date of Birth" at bounding box center [467, 170] width 74 height 17
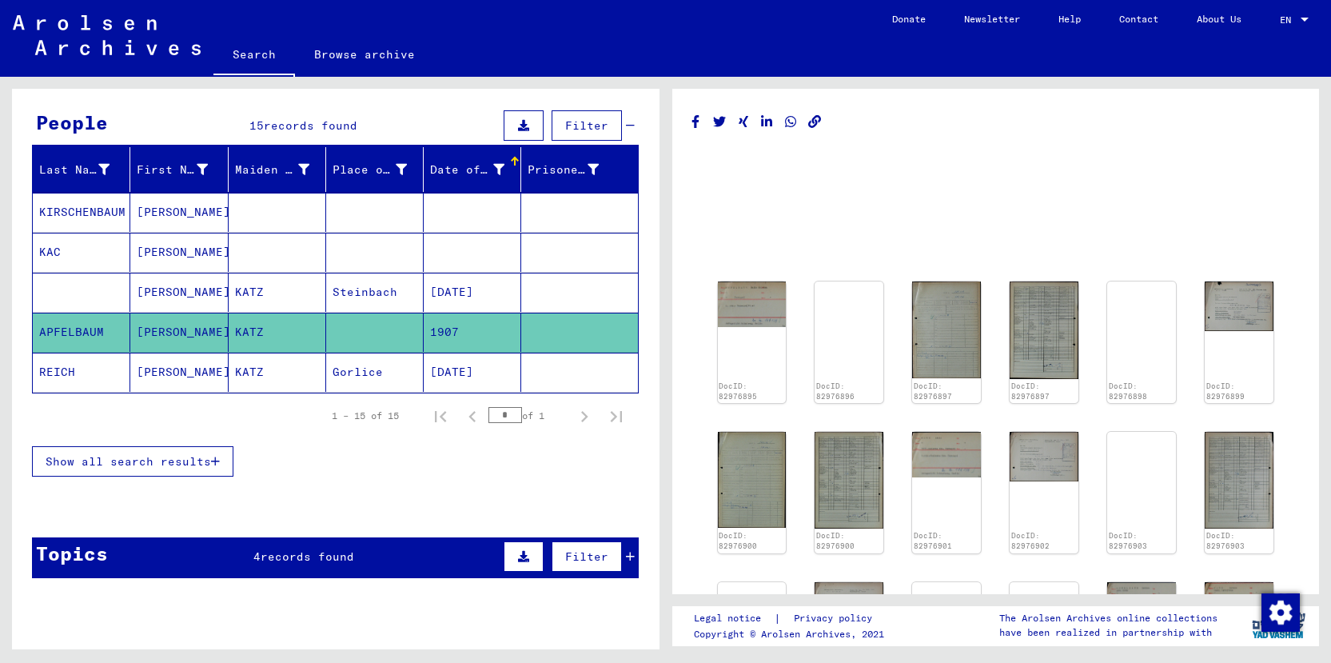
click at [493, 166] on icon at bounding box center [498, 169] width 11 height 11
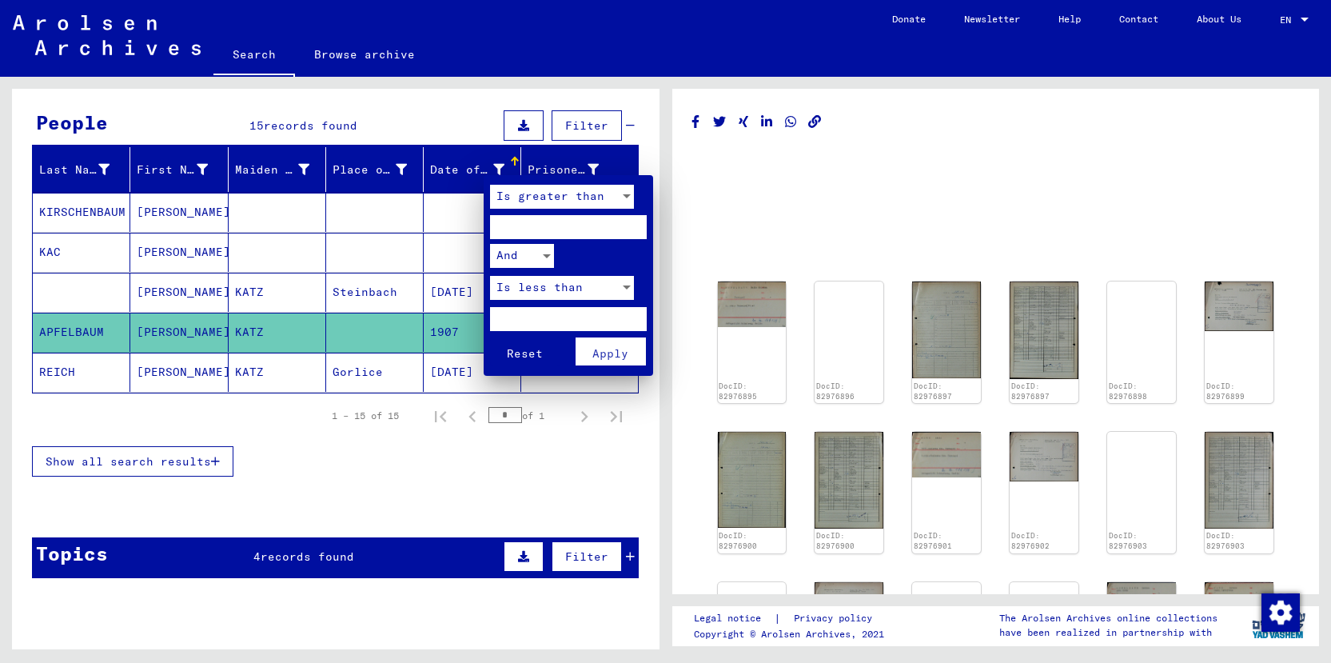
click at [438, 464] on div at bounding box center [665, 331] width 1331 height 663
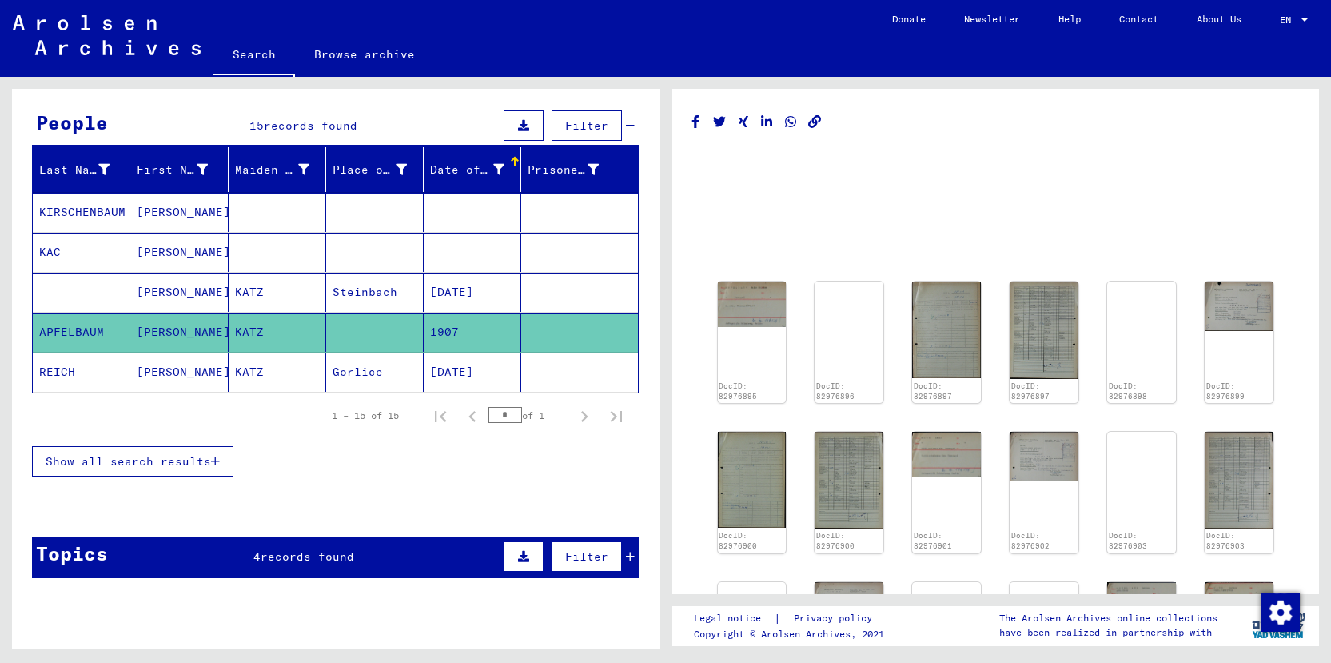
click at [510, 163] on div at bounding box center [515, 162] width 10 height 10
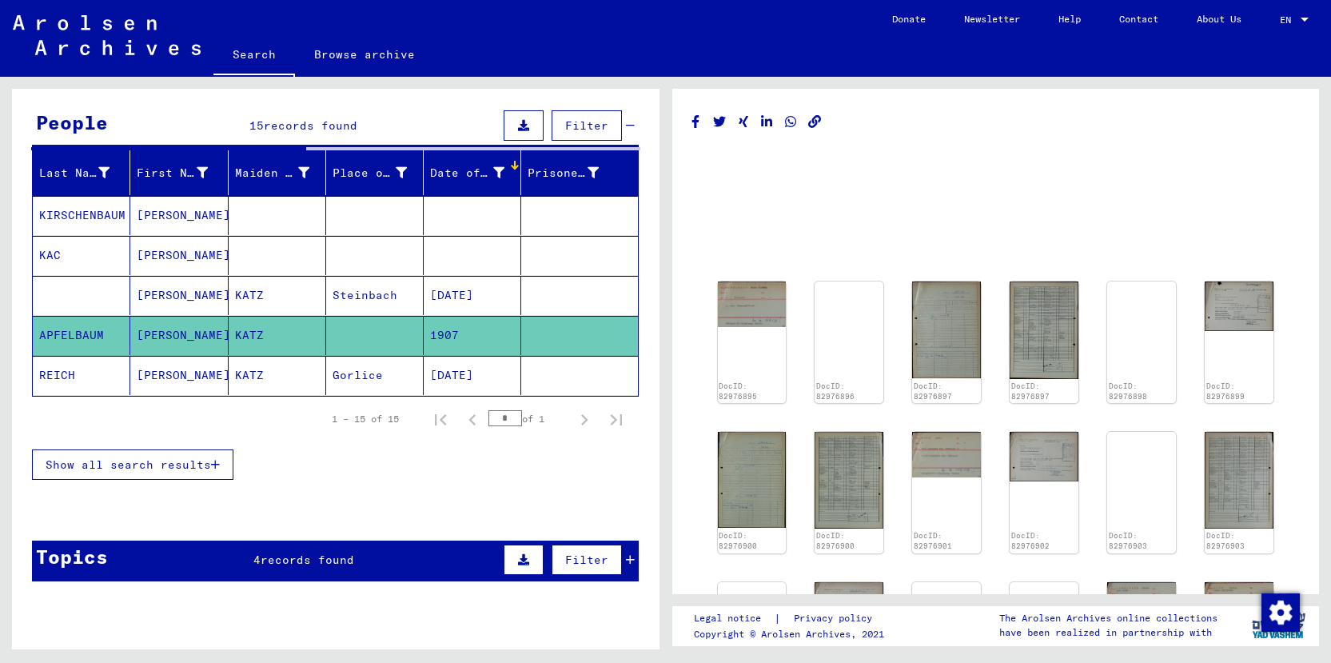
click at [510, 163] on div at bounding box center [515, 165] width 10 height 10
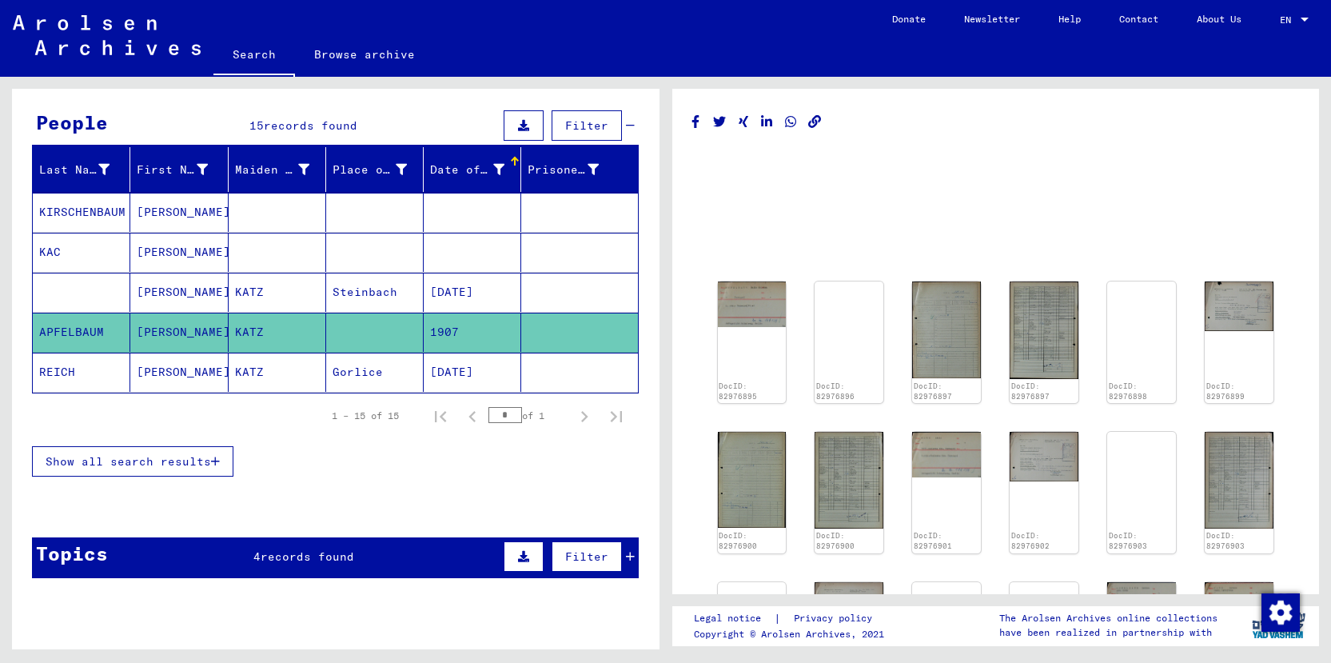
click at [119, 473] on button "Show all search results" at bounding box center [133, 461] width 202 height 30
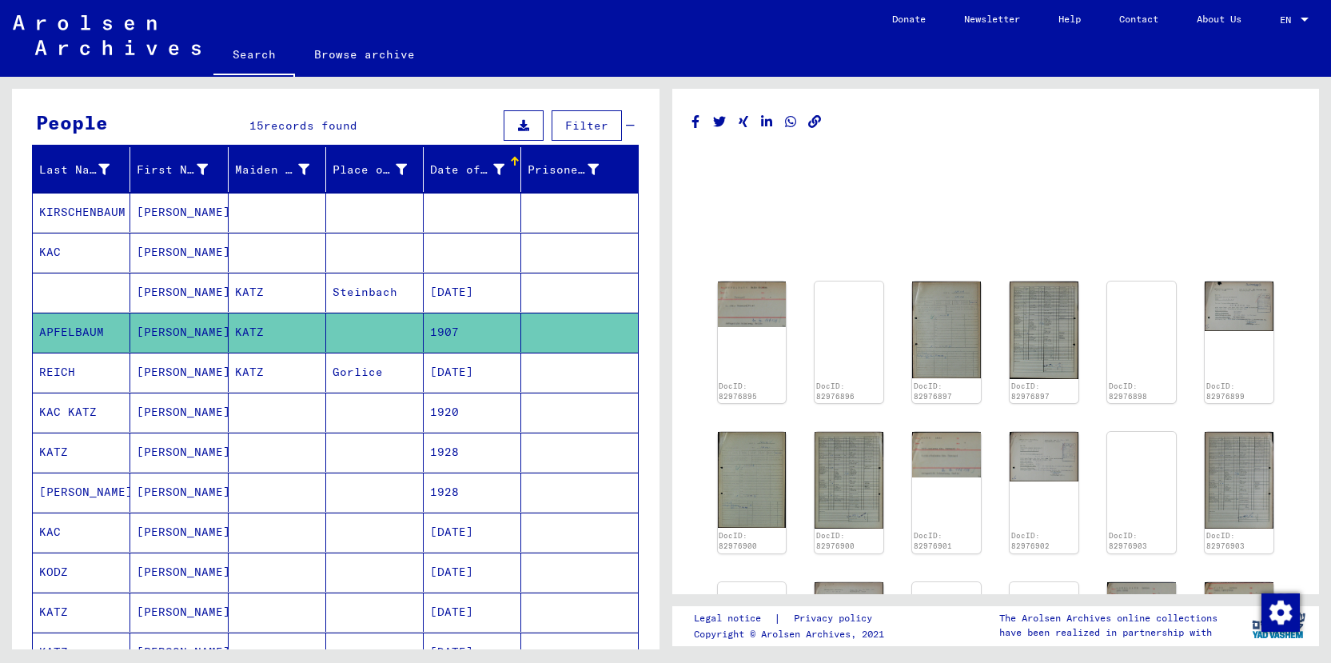
click at [295, 253] on mat-cell at bounding box center [278, 252] width 98 height 39
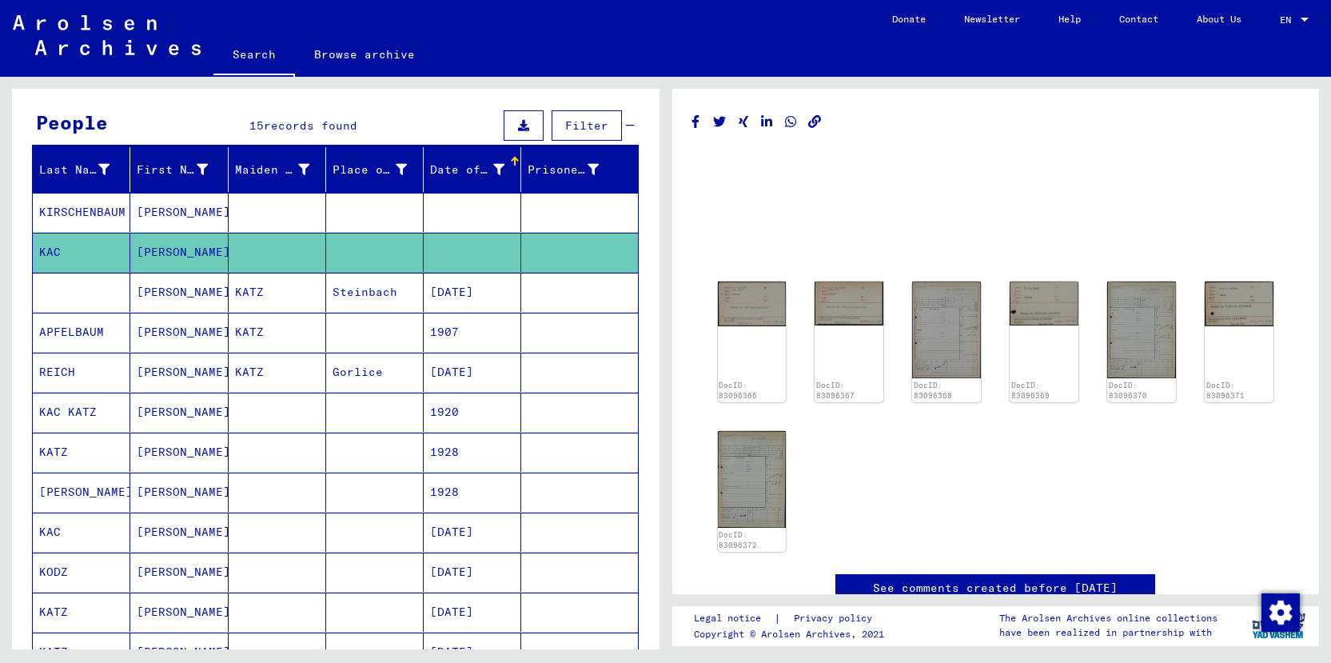
click at [289, 297] on mat-cell "KATZ" at bounding box center [278, 292] width 98 height 39
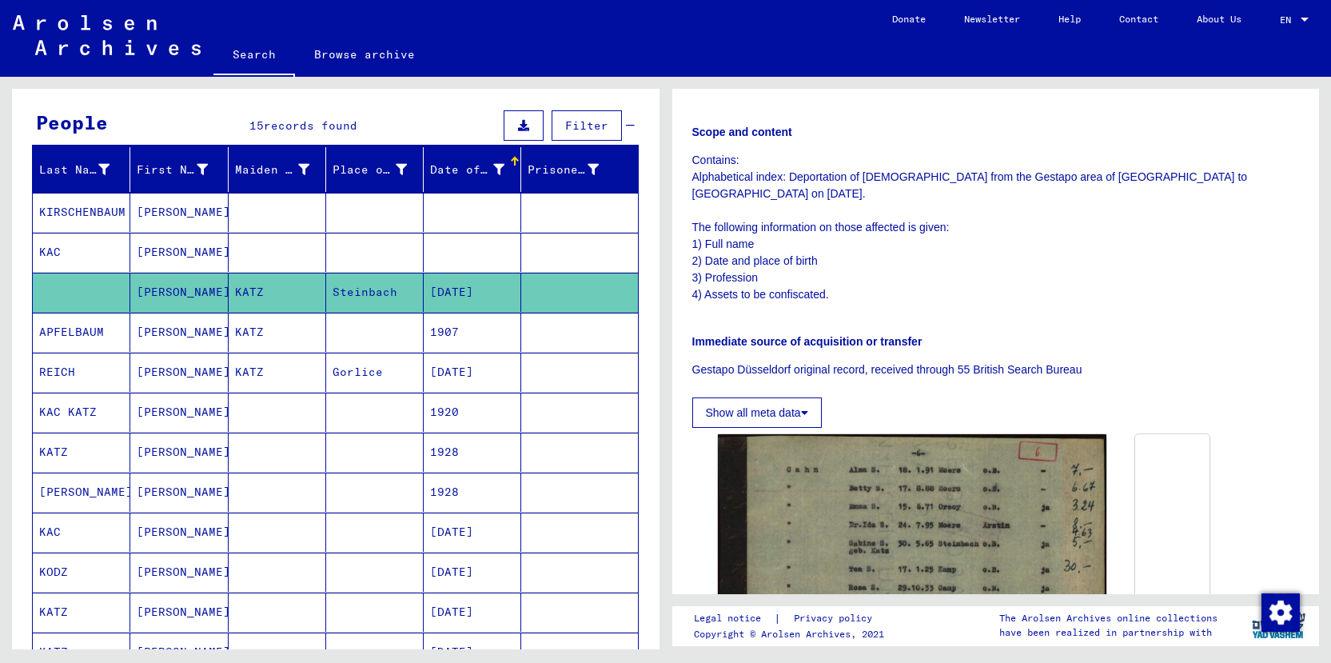
scroll to position [244, 0]
